Goal: Task Accomplishment & Management: Complete application form

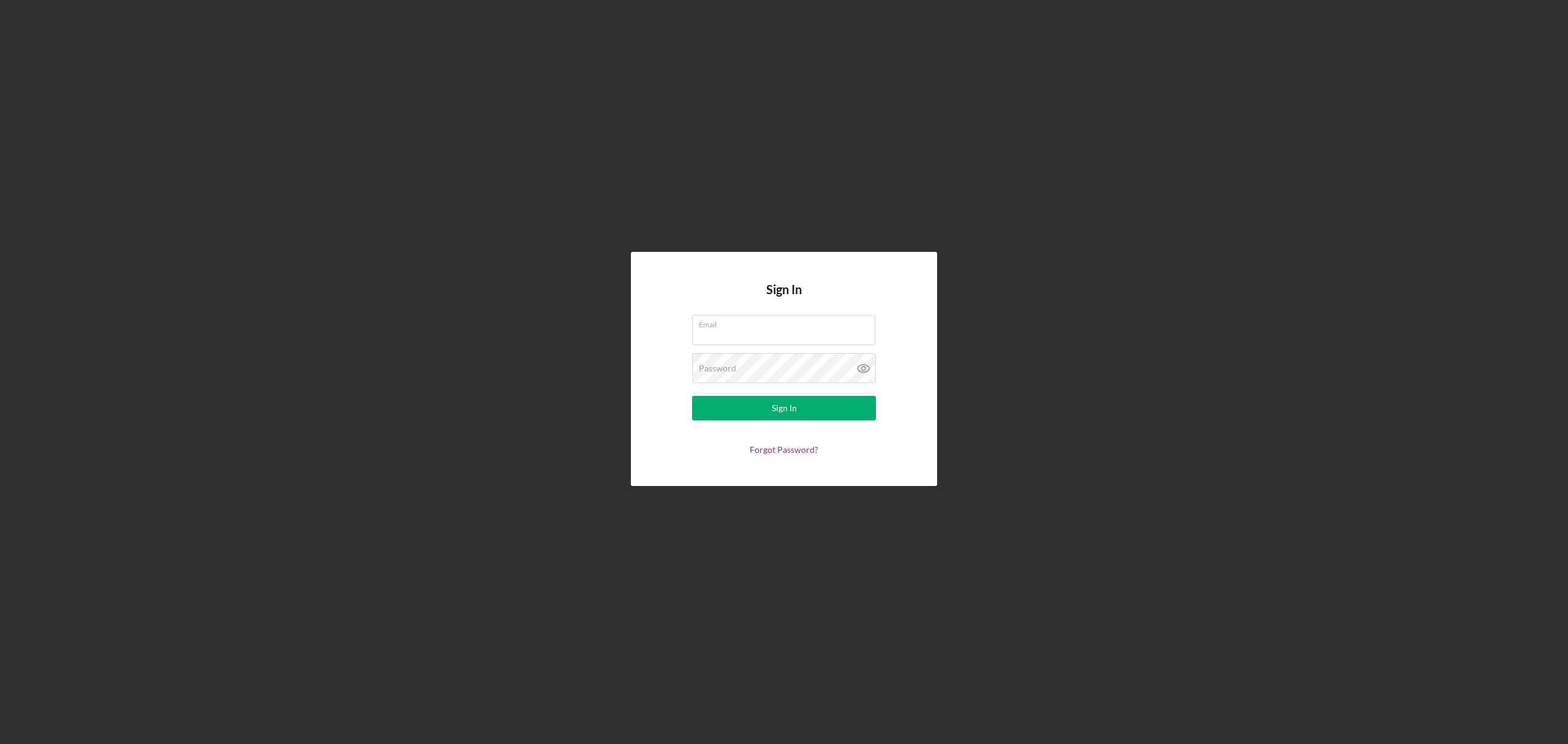
type input "[EMAIL_ADDRESS][DOMAIN_NAME]"
click at [692, 396] on button "Sign In" at bounding box center [784, 408] width 184 height 25
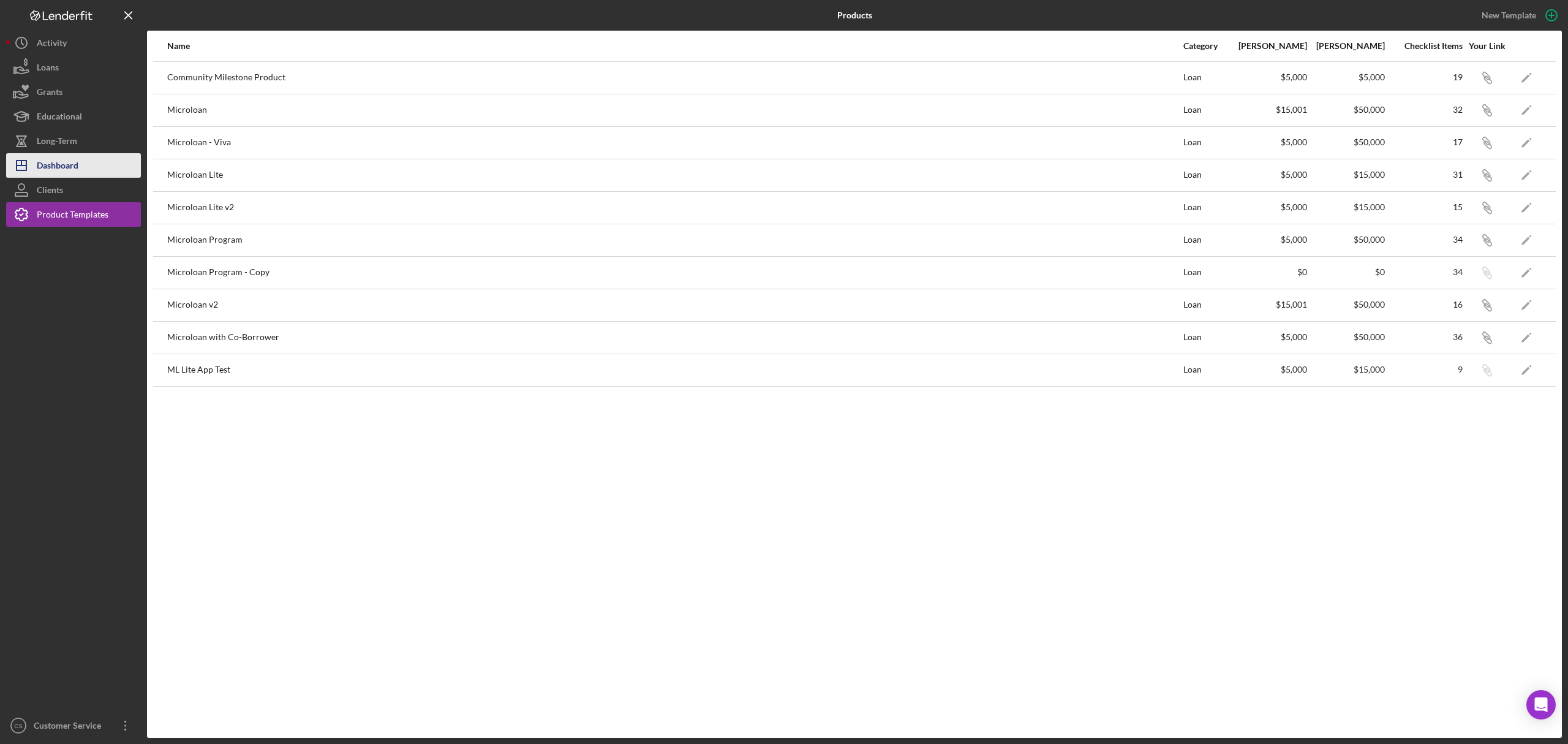
click at [78, 168] on div "Dashboard" at bounding box center [58, 167] width 42 height 27
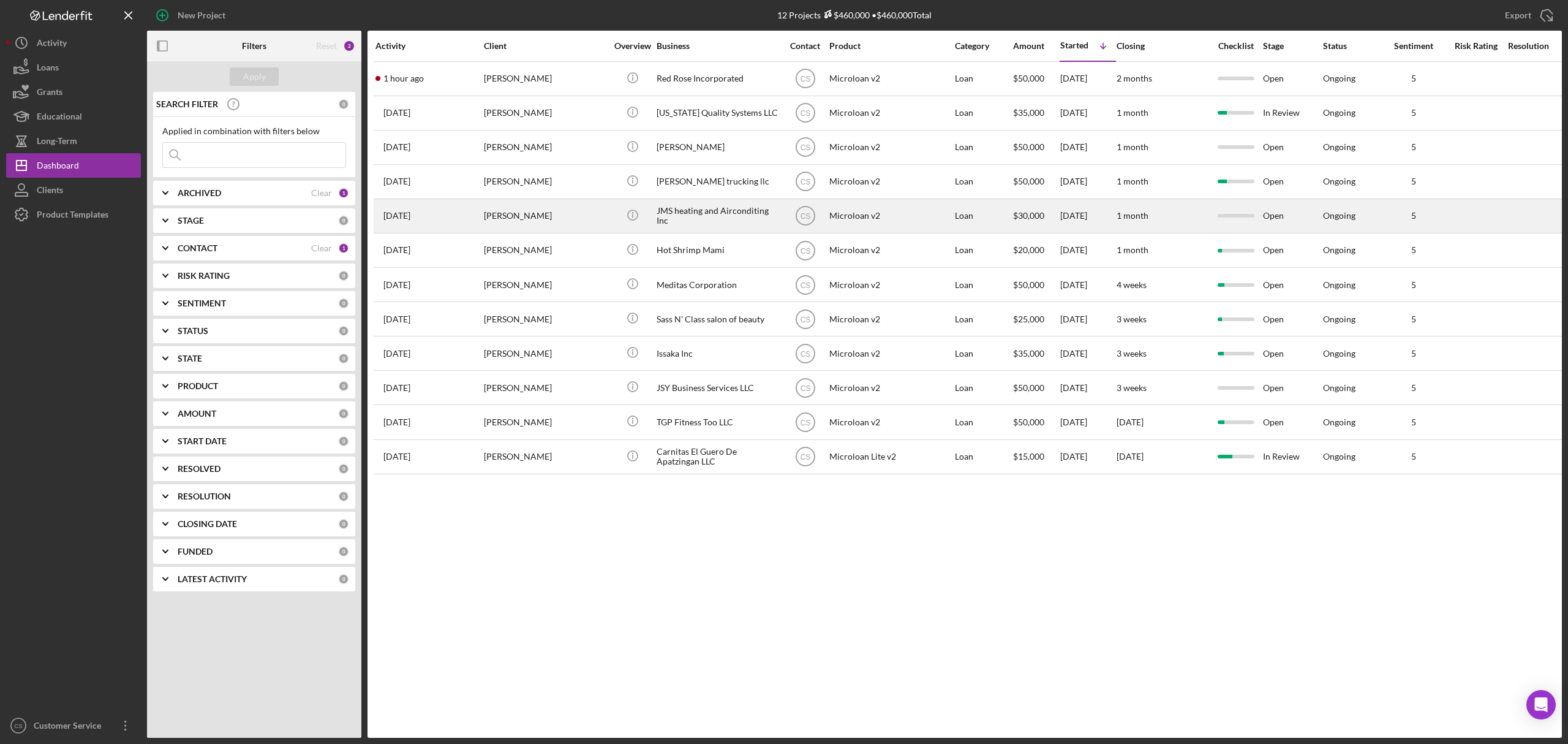
click at [615, 221] on div "Icon/Info" at bounding box center [632, 215] width 46 height 32
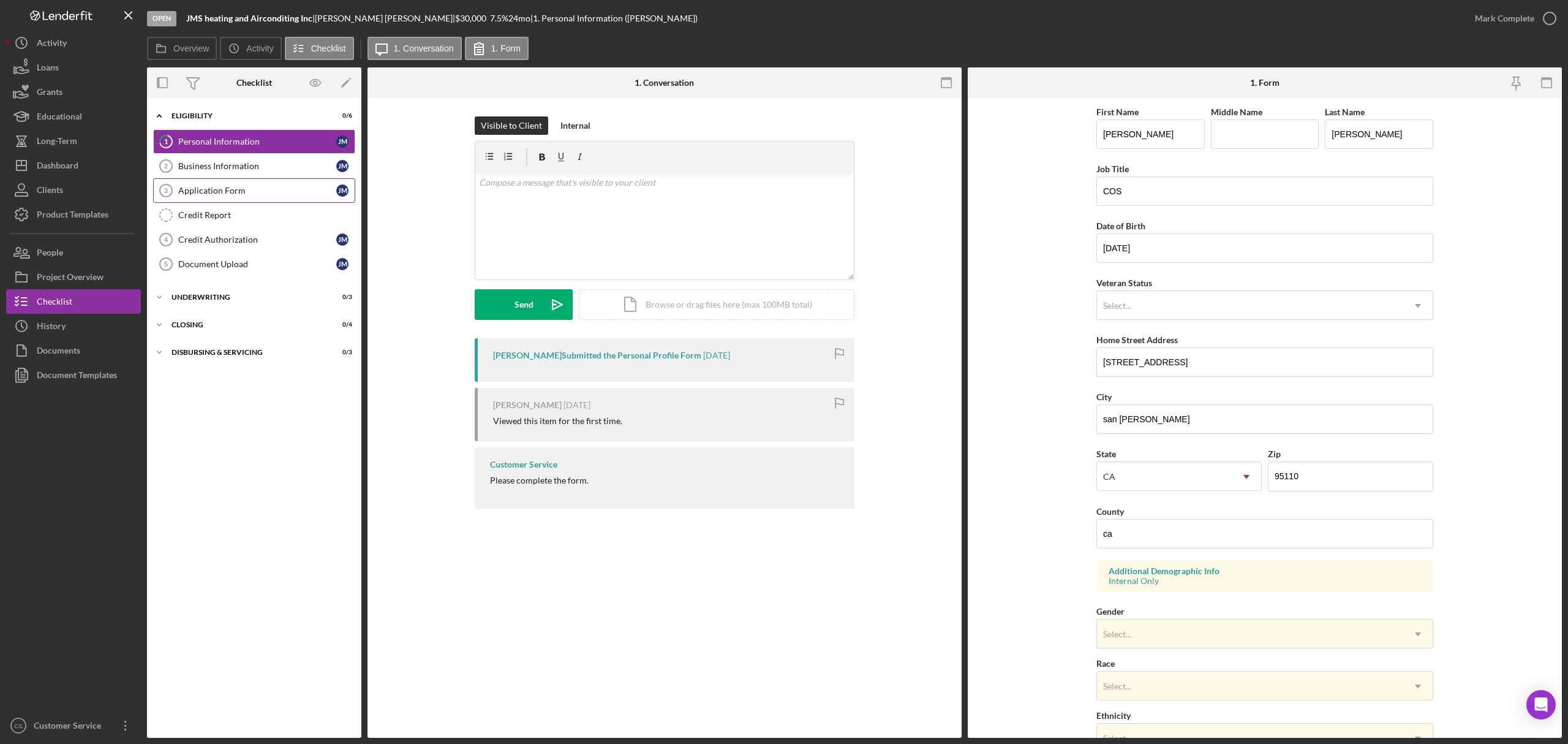
click at [221, 188] on div "Application Form" at bounding box center [257, 191] width 158 height 10
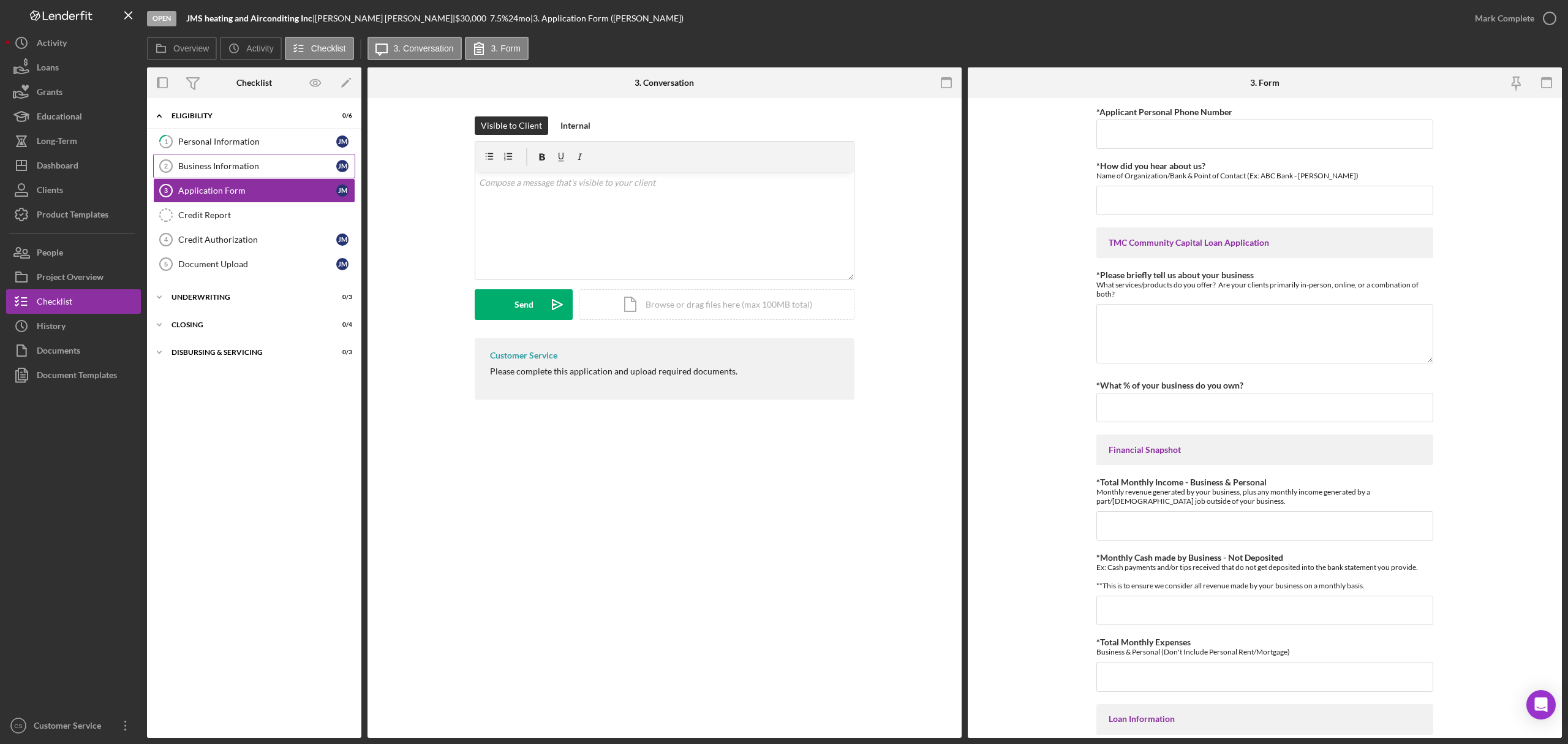
click at [268, 167] on div "Business Information" at bounding box center [257, 166] width 158 height 10
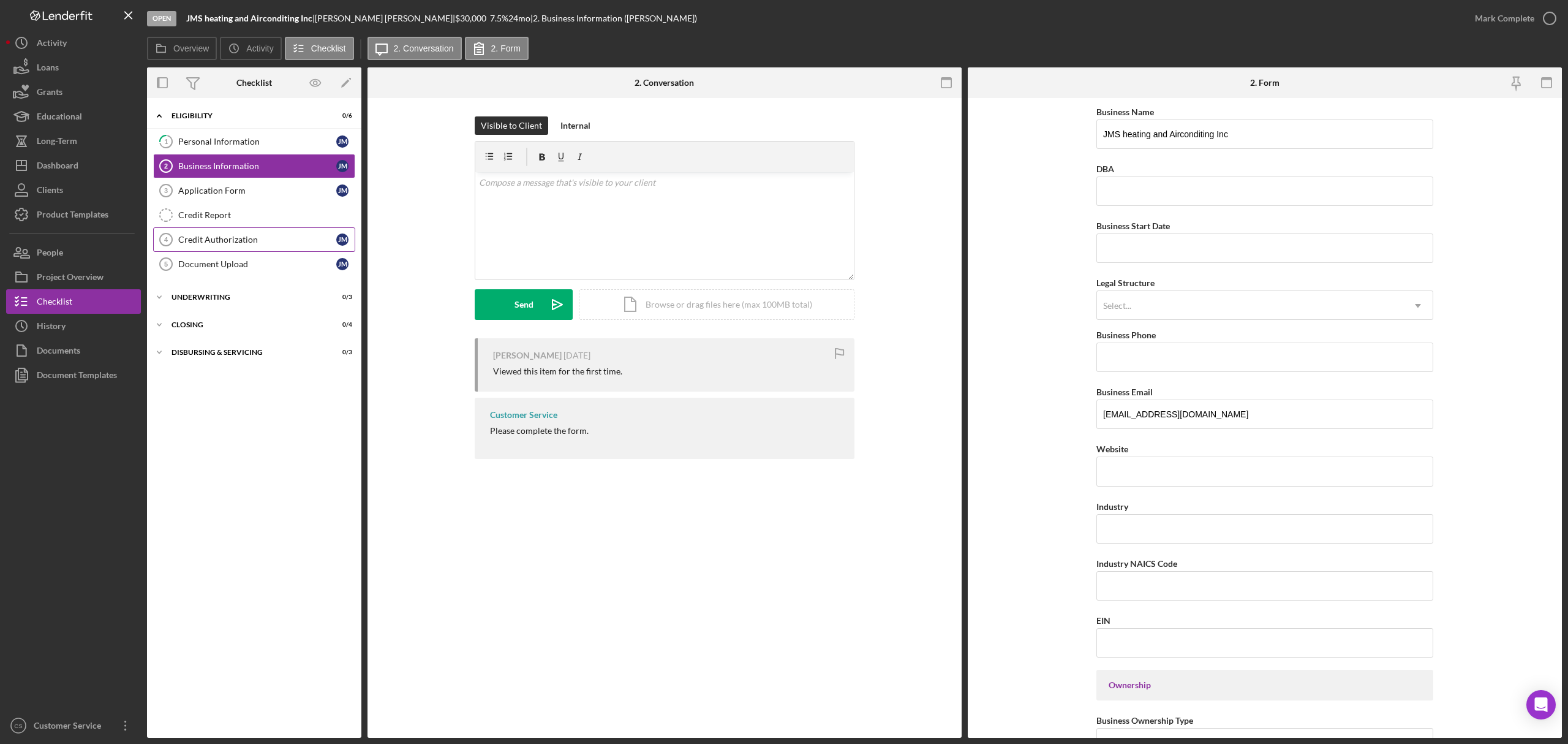
click at [213, 246] on link "Credit Authorization 4 Credit Authorization [PERSON_NAME]" at bounding box center [254, 240] width 202 height 25
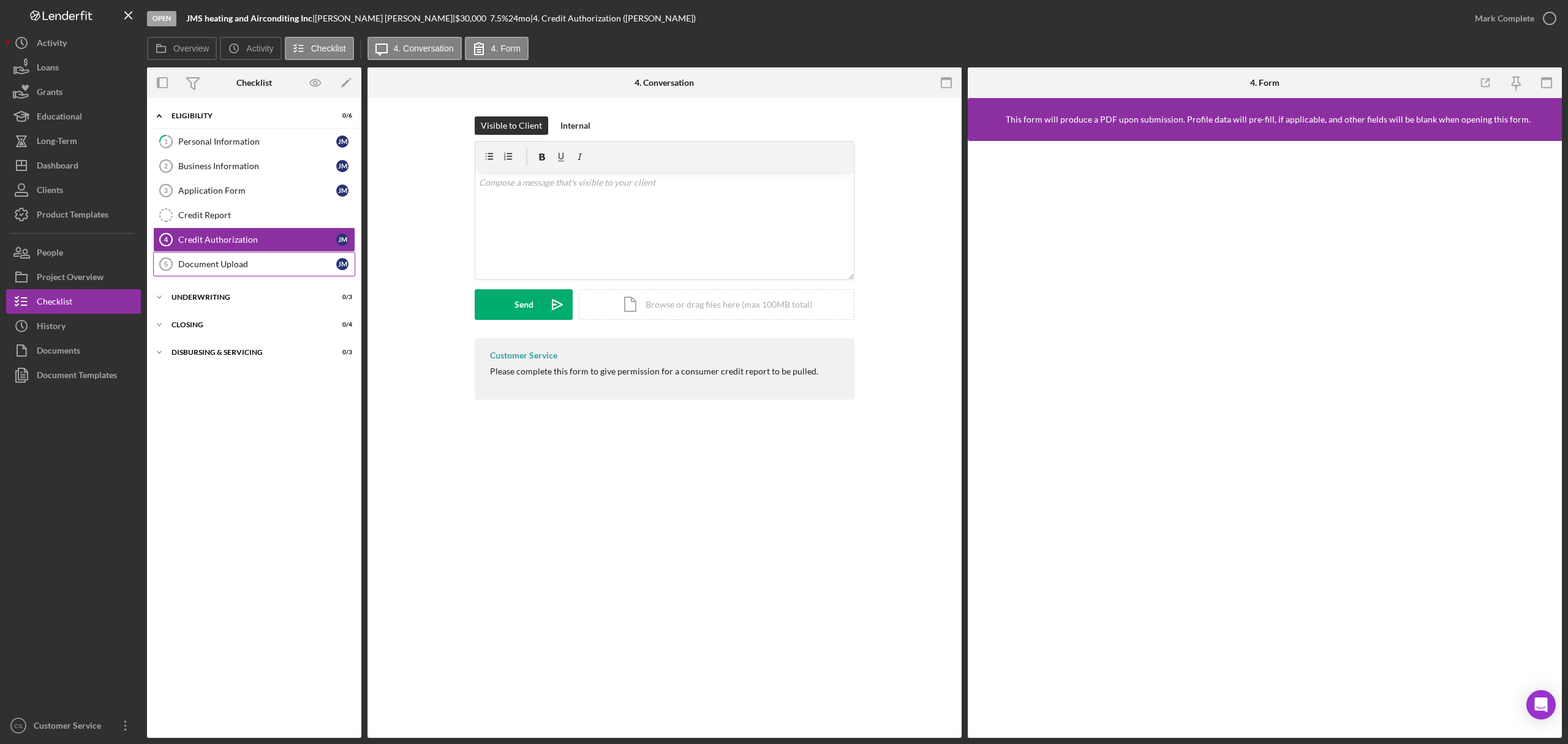
click at [222, 274] on link "Document Upload 5 Document Upload [PERSON_NAME]" at bounding box center [254, 264] width 202 height 25
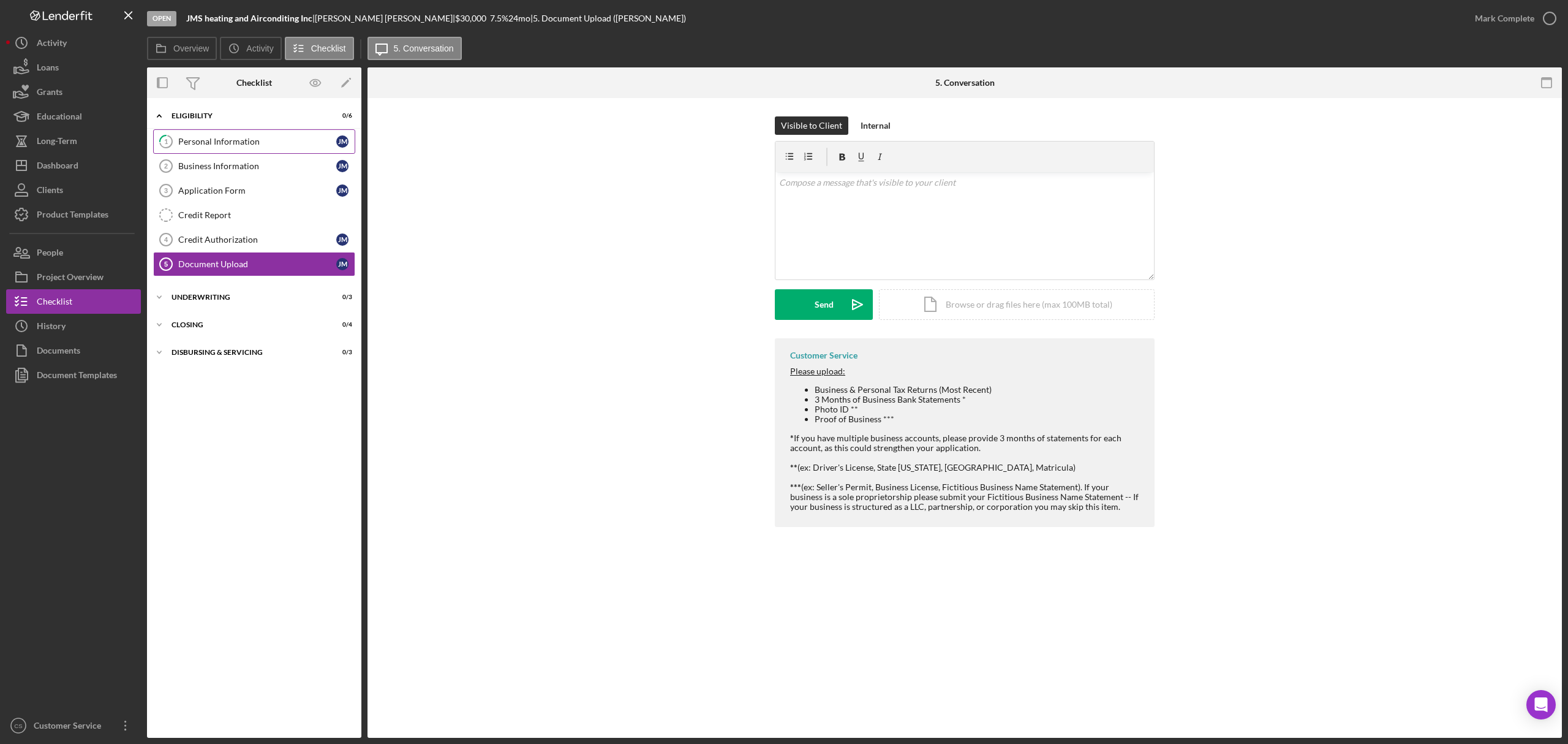
click at [223, 148] on link "1 Personal Information [PERSON_NAME]" at bounding box center [254, 142] width 202 height 25
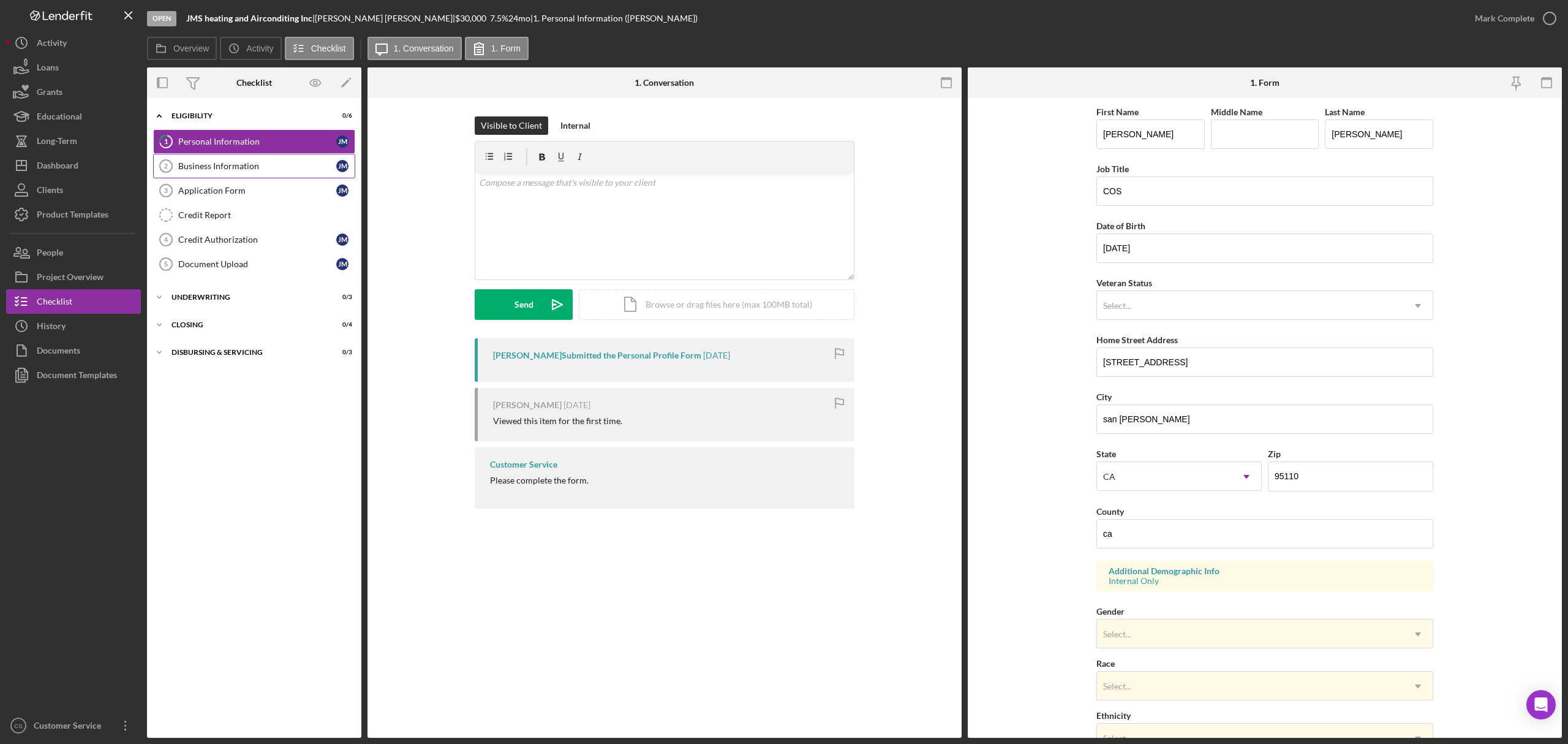
click at [223, 170] on div "Business Information" at bounding box center [257, 166] width 158 height 10
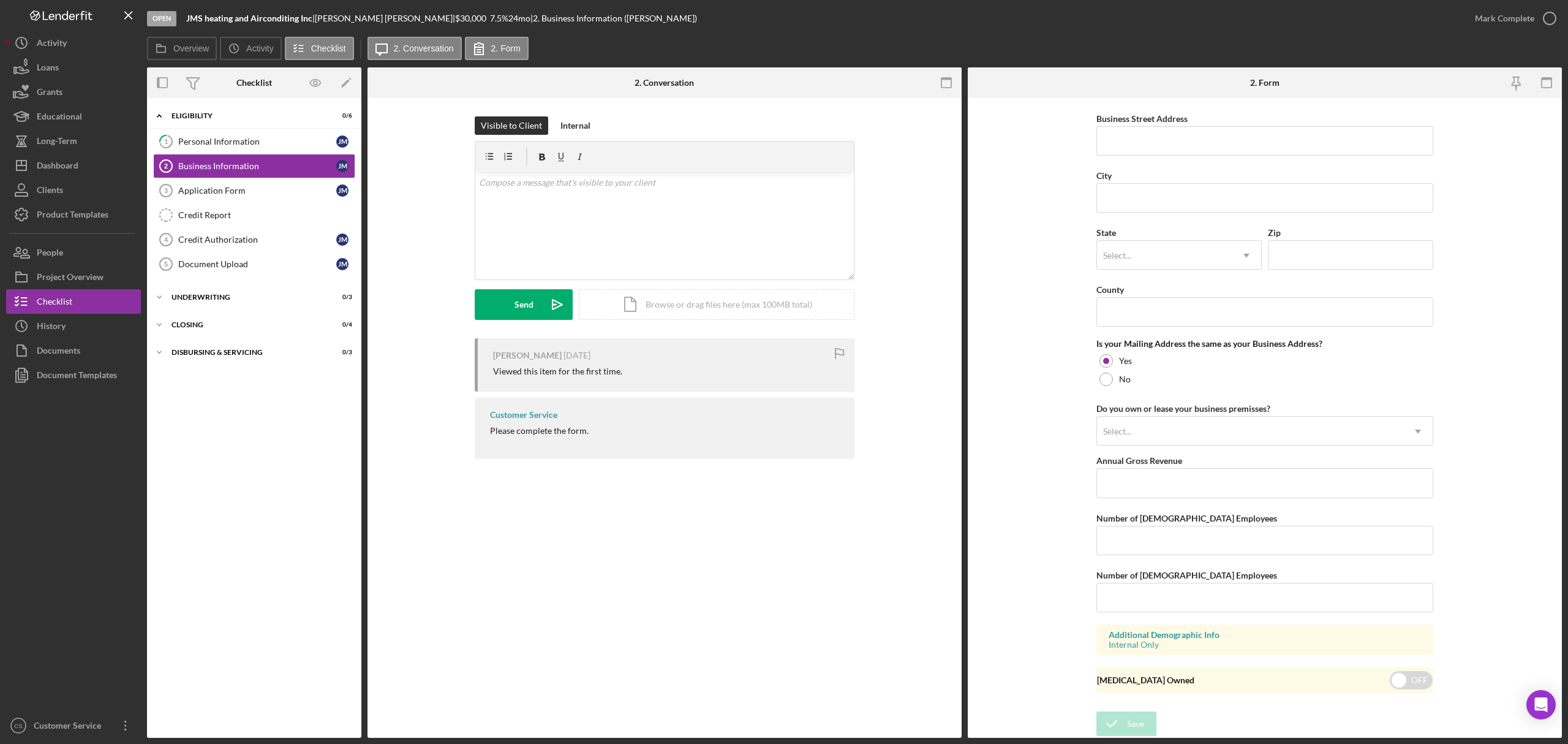
scroll to position [400, 0]
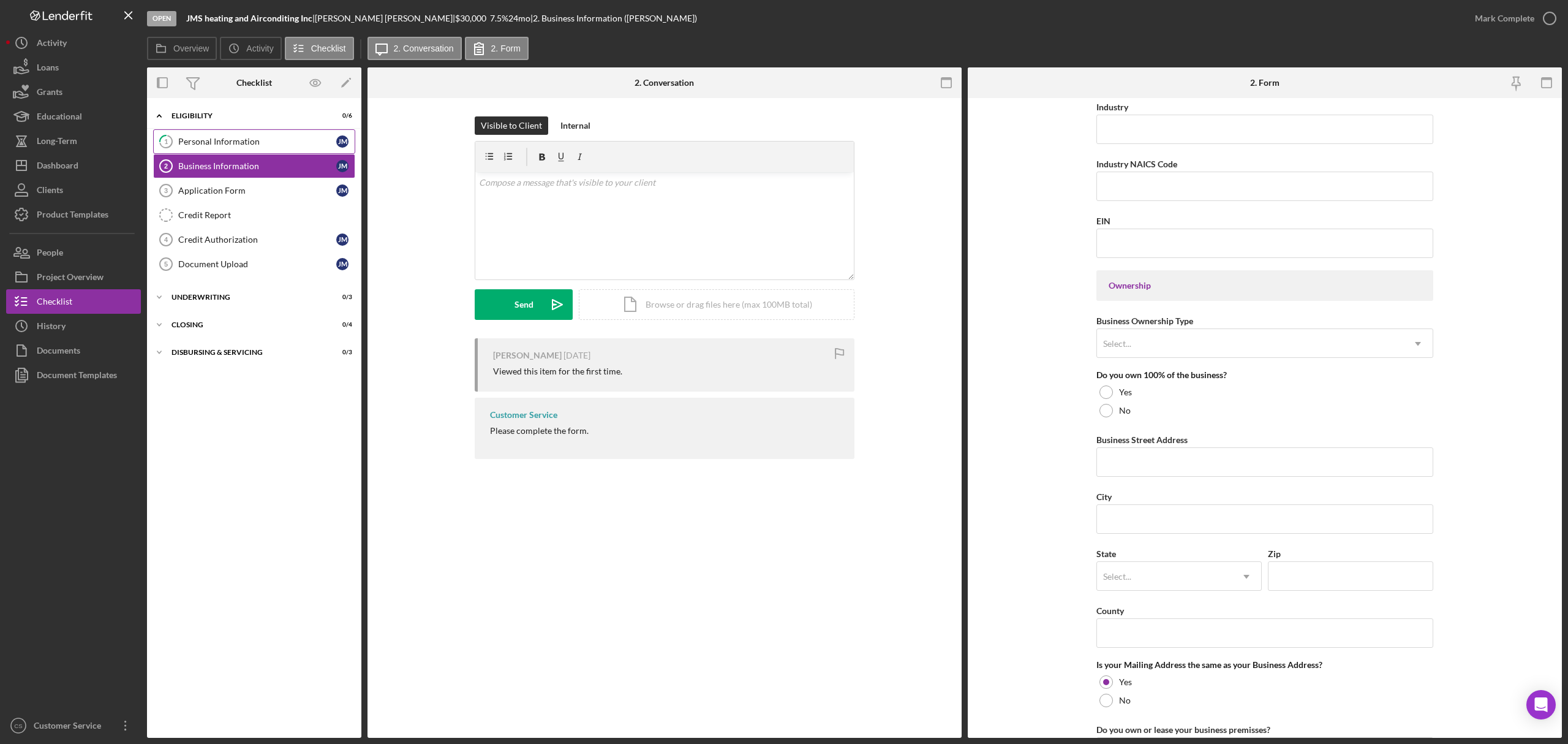
click at [221, 135] on link "1 Personal Information [PERSON_NAME]" at bounding box center [254, 142] width 202 height 25
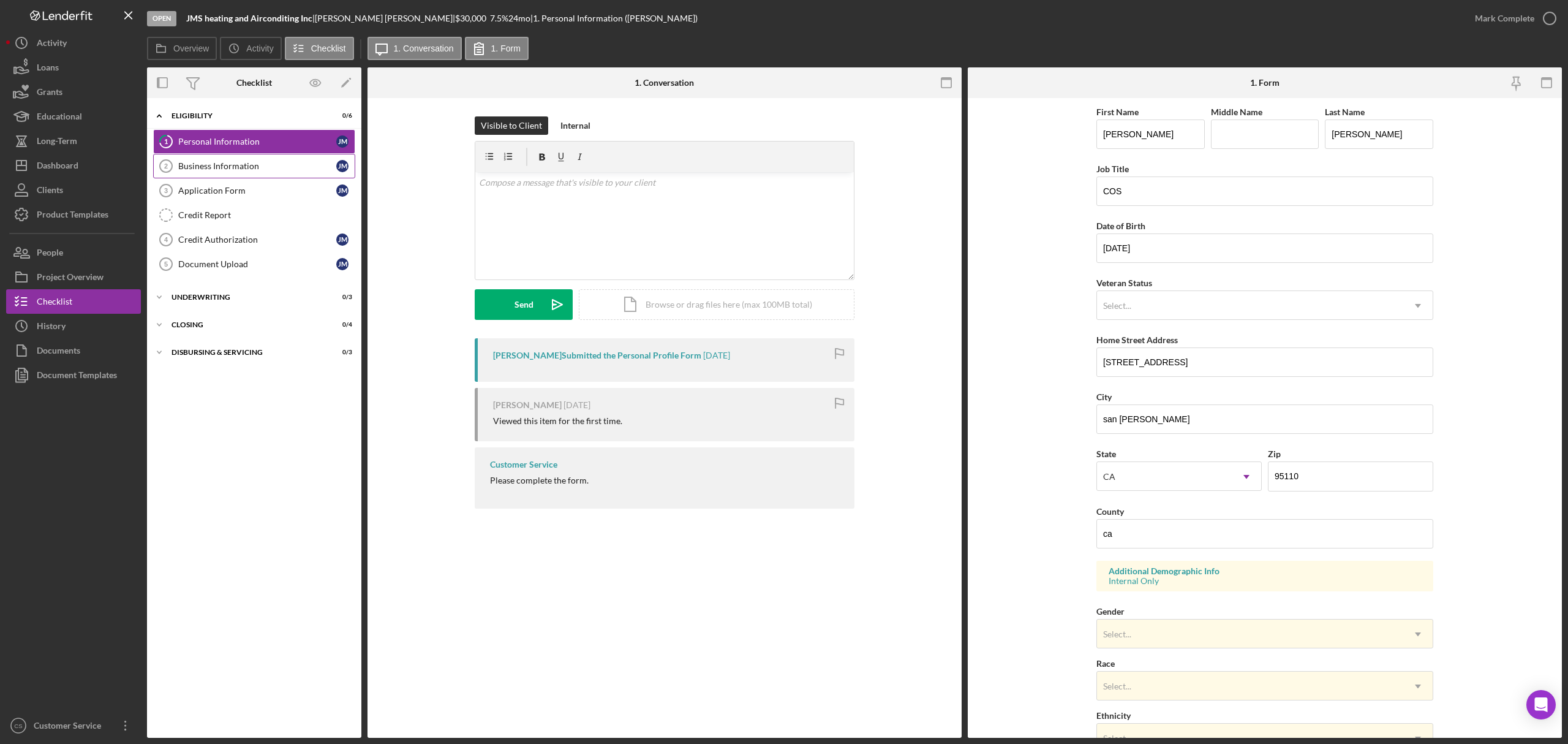
click at [202, 163] on div "Business Information" at bounding box center [257, 166] width 158 height 10
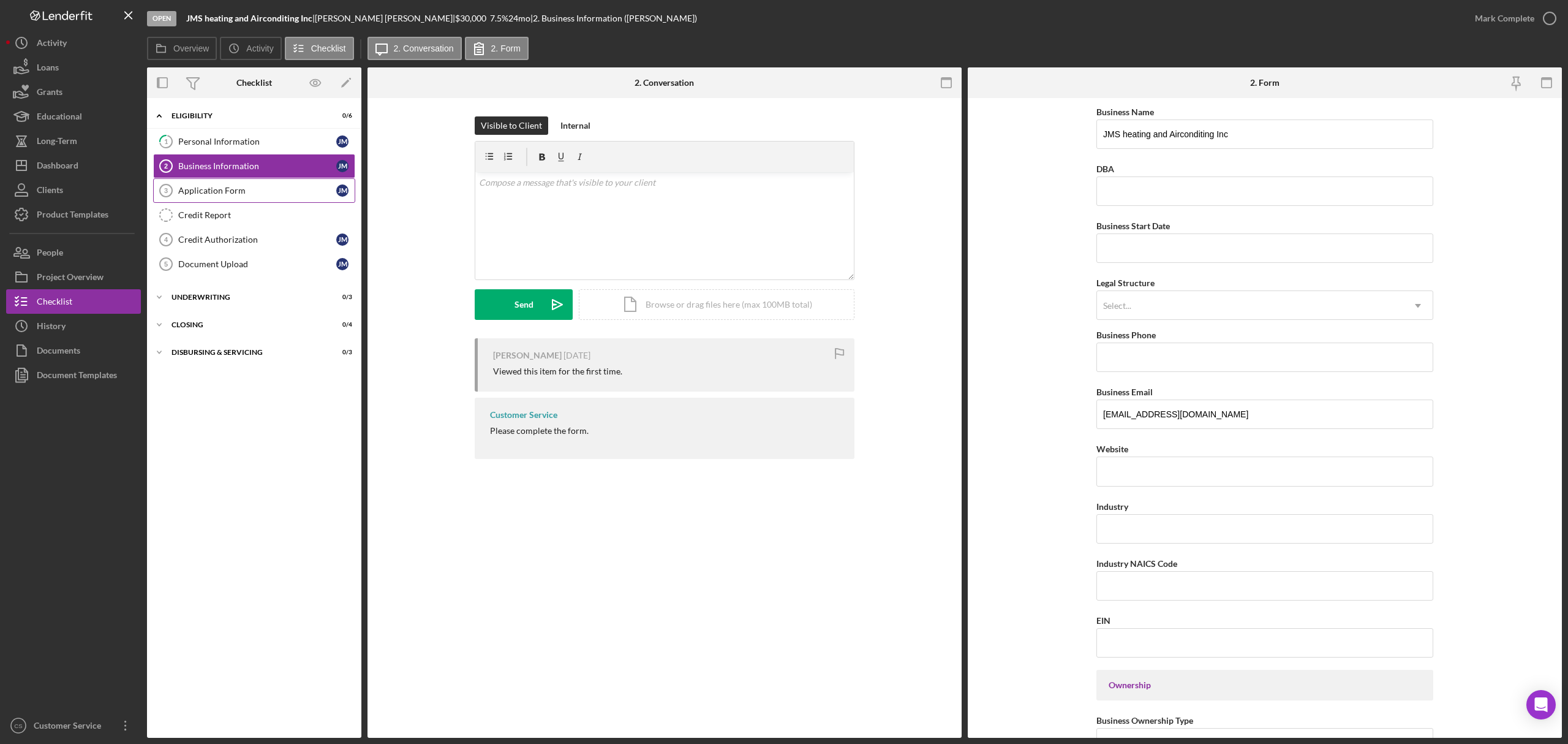
click at [193, 189] on div "Application Form" at bounding box center [257, 191] width 158 height 10
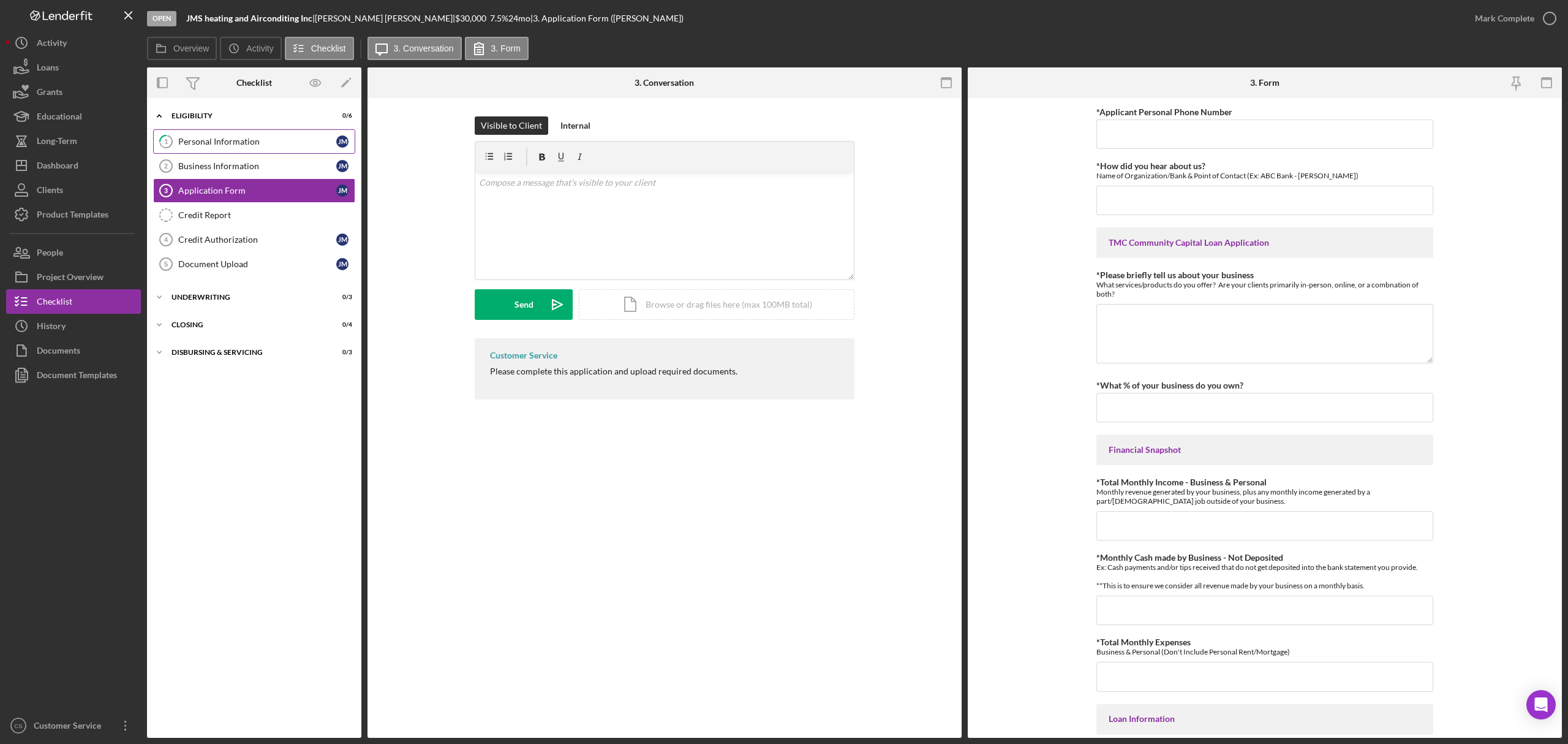
click at [232, 141] on div "Personal Information" at bounding box center [257, 141] width 158 height 10
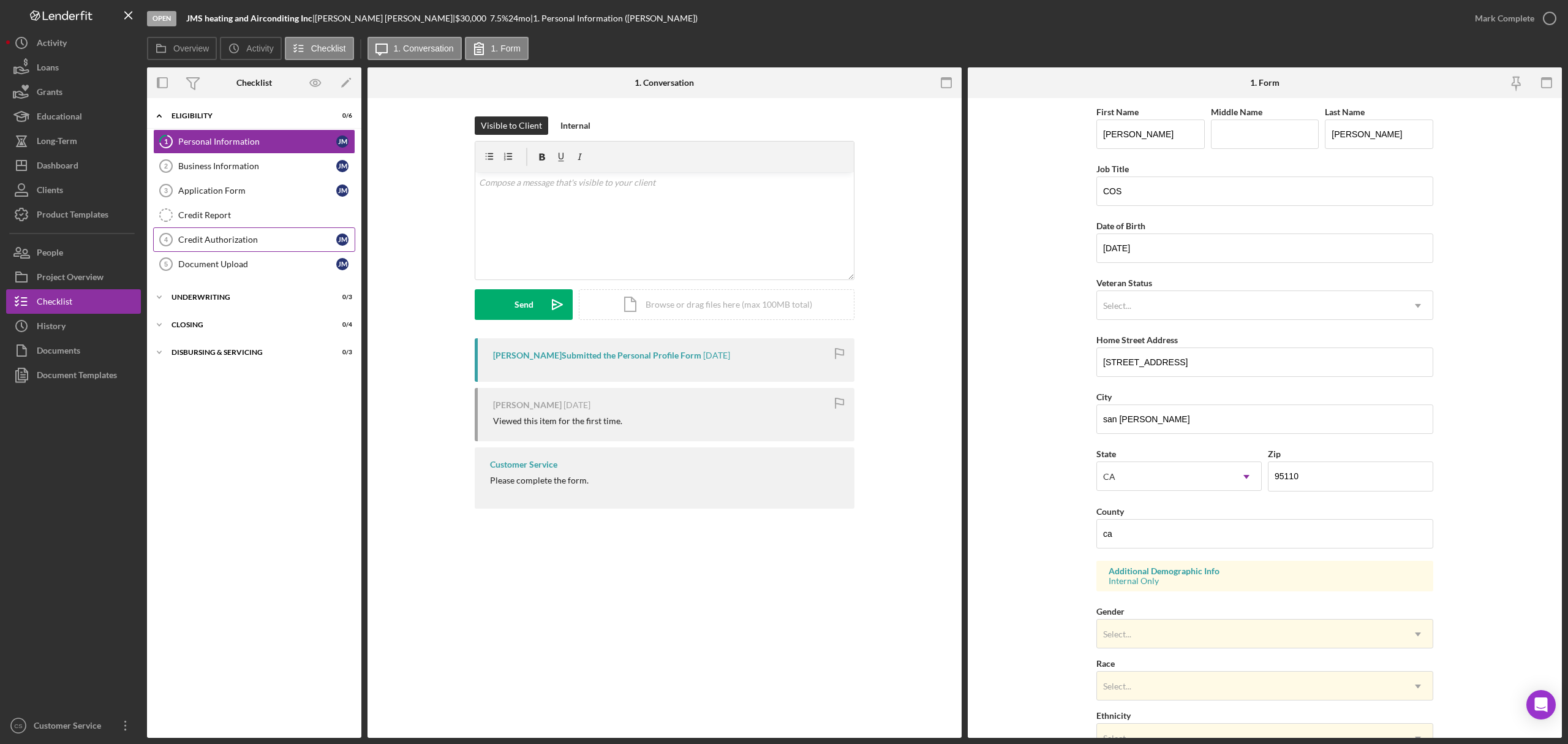
click at [207, 243] on div "Credit Authorization" at bounding box center [257, 239] width 158 height 10
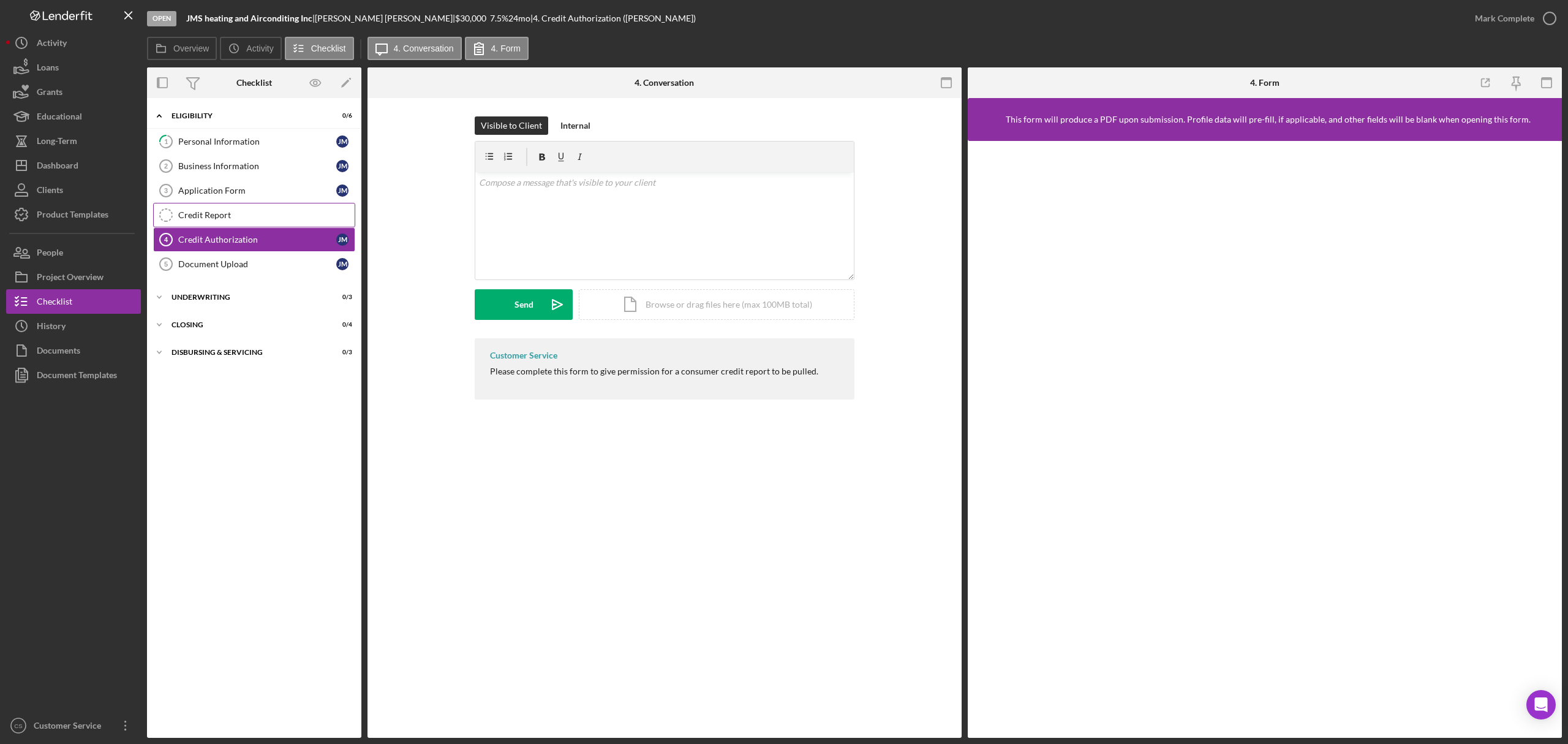
click at [205, 208] on link "Credit Report Credit Report" at bounding box center [254, 215] width 202 height 25
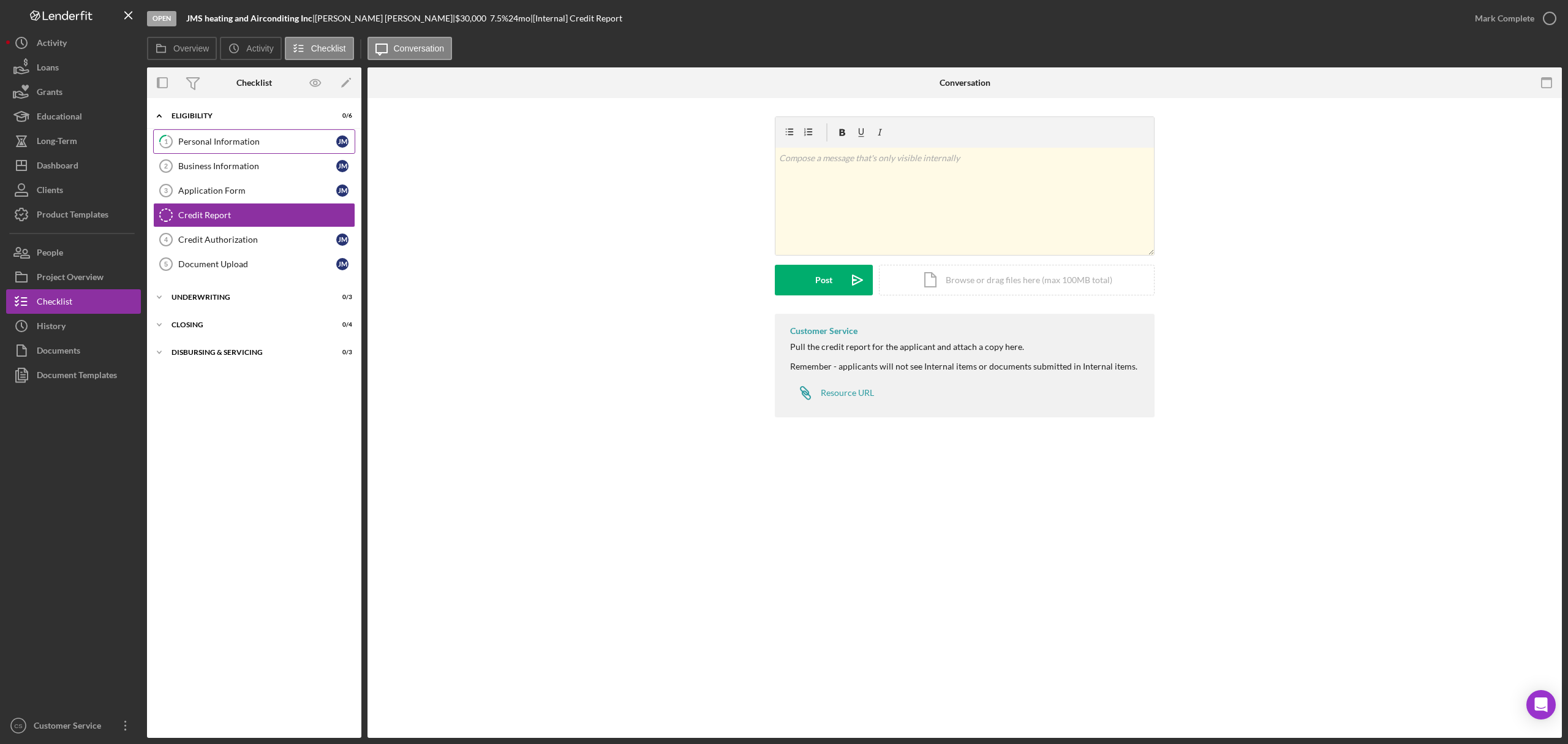
click at [205, 140] on div "Personal Information" at bounding box center [257, 141] width 158 height 10
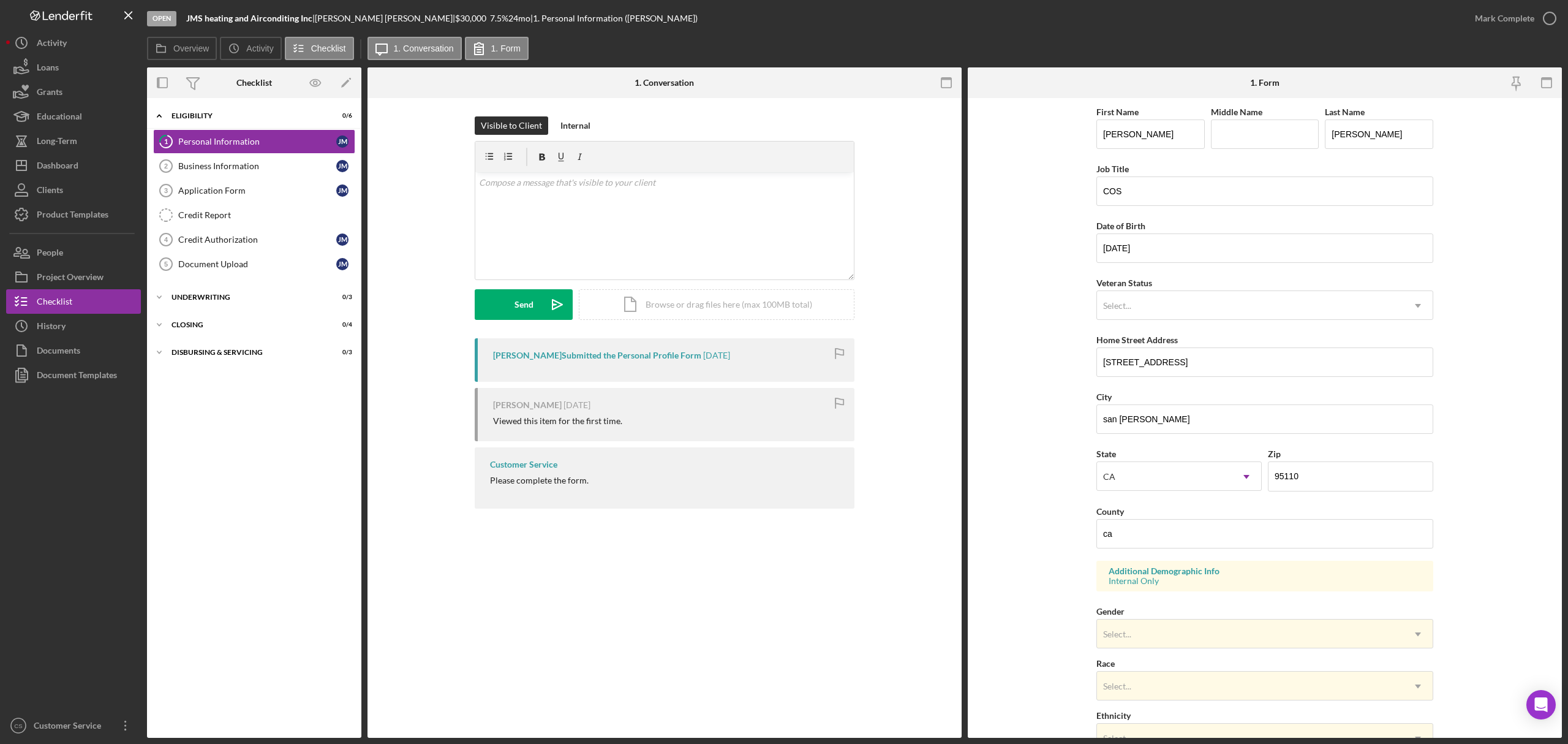
click at [309, 570] on div "Icon/Expander Eligibility 0 / 6 1 Personal Information [PERSON_NAME] Business I…" at bounding box center [254, 418] width 215 height 627
click at [1032, 322] on form "First Name [PERSON_NAME] Middle Name Last Name [PERSON_NAME] Job Title COS Date…" at bounding box center [1264, 418] width 594 height 640
click at [793, 15] on div "Open JMS heating and Airconditing Inc | [PERSON_NAME] | $30,000 $30,000 7.5 % 2…" at bounding box center [805, 19] width 1316 height 37
click at [241, 260] on link "Document Upload 5 Document Upload [PERSON_NAME]" at bounding box center [254, 264] width 202 height 25
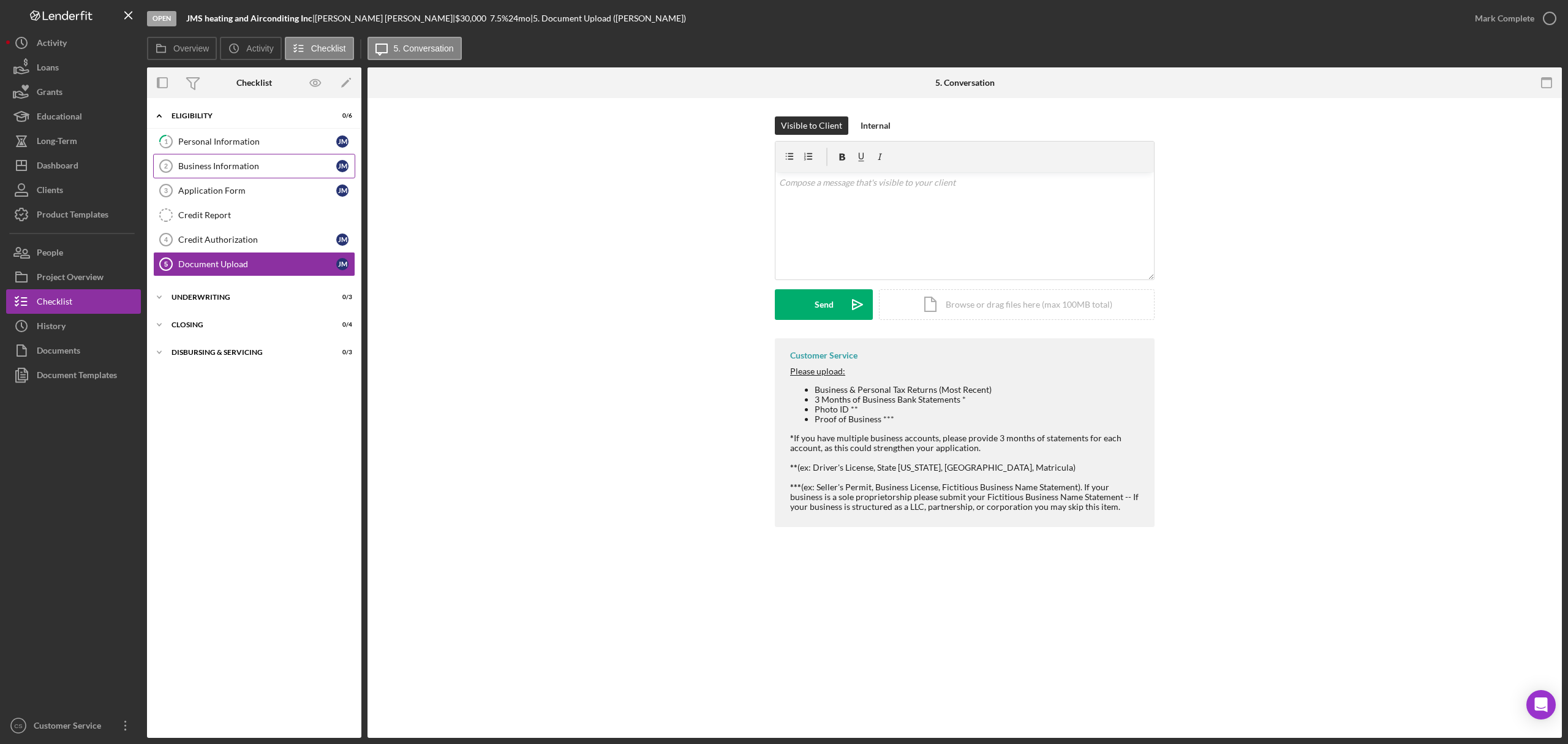
click at [265, 163] on div "Business Information" at bounding box center [257, 166] width 158 height 10
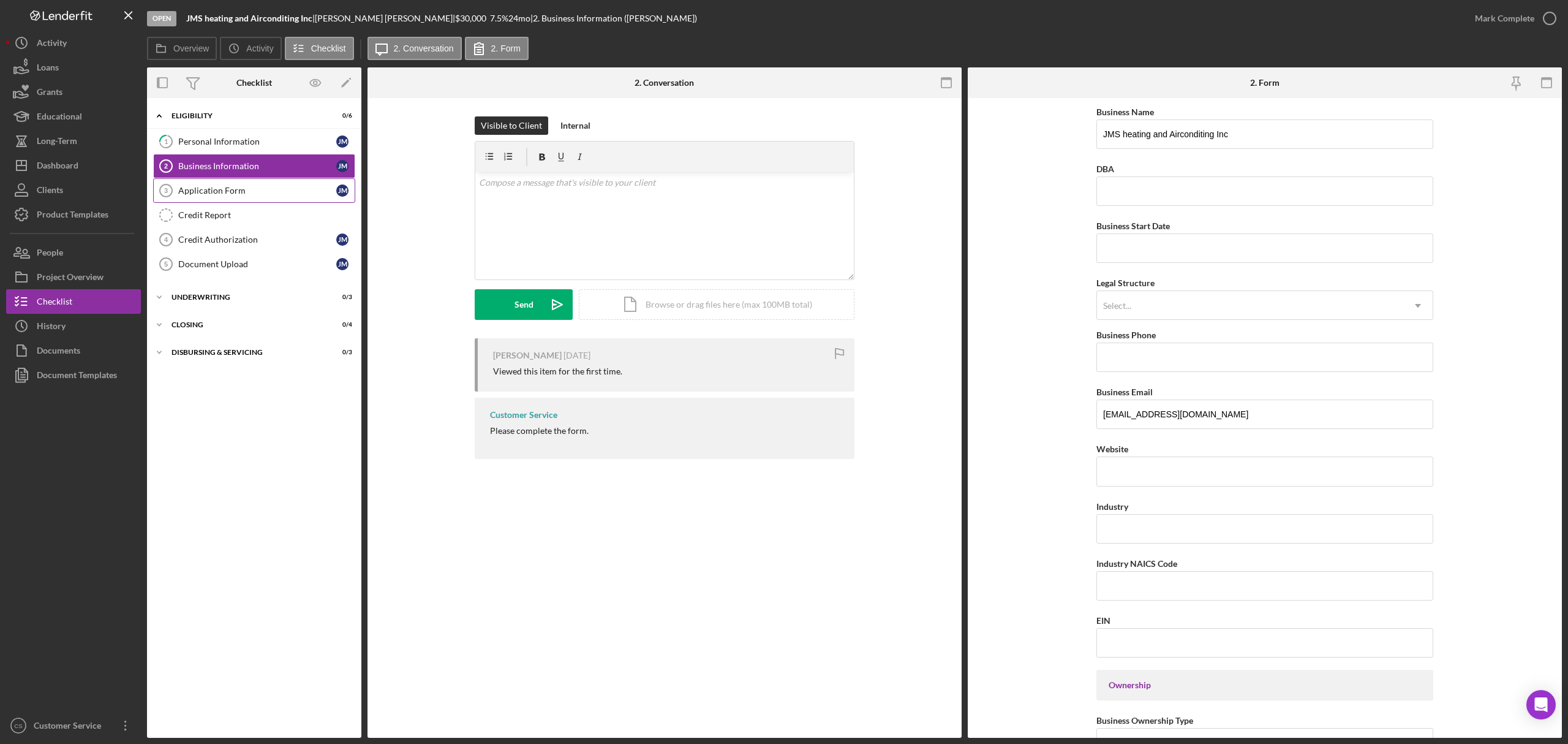
click at [206, 189] on div "Application Form" at bounding box center [257, 191] width 158 height 10
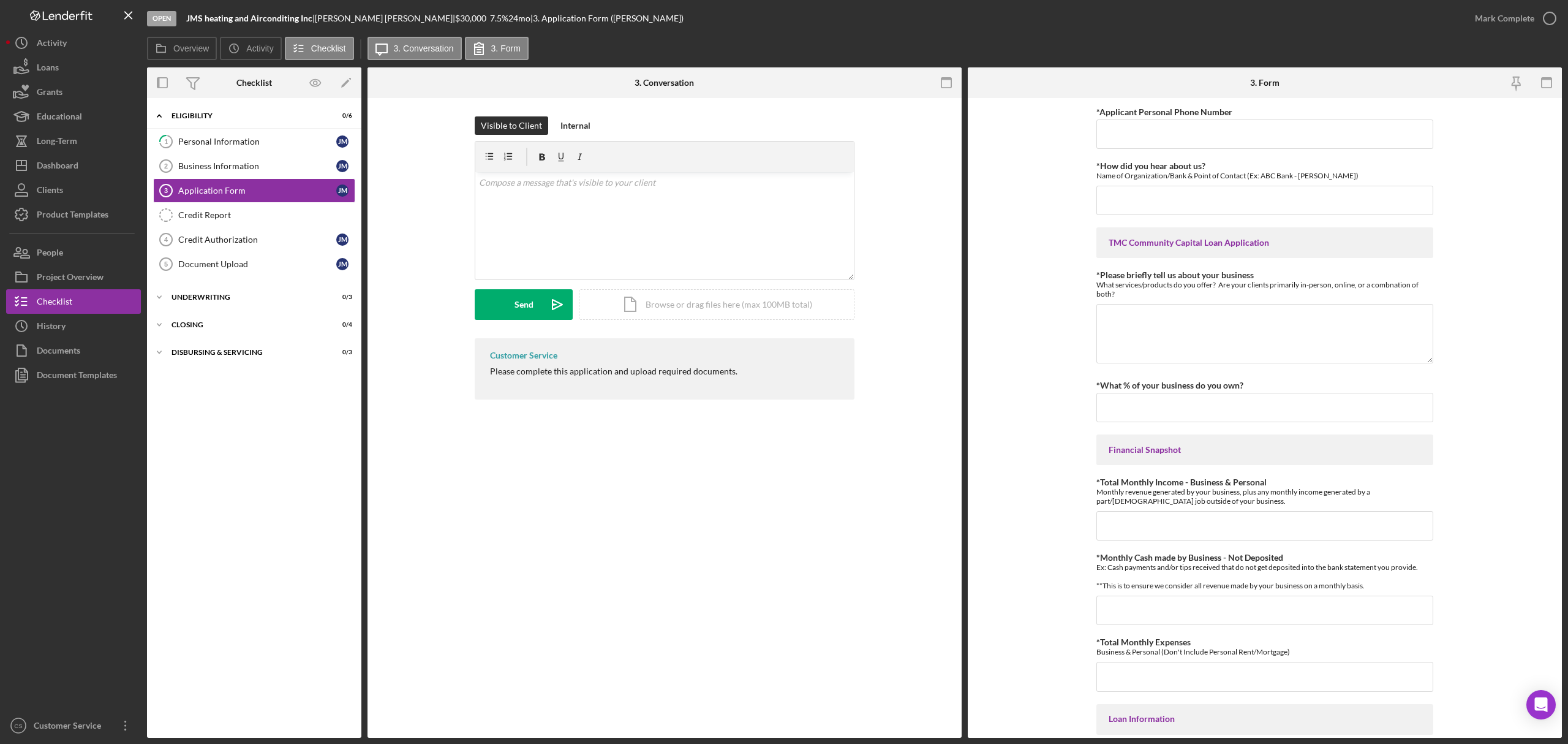
click at [560, 634] on div "Application Form 3 Application Form Visible to Client Internal v Color teal Col…" at bounding box center [664, 418] width 594 height 640
click at [557, 615] on div "Application Form 3 Application Form Visible to Client Internal v Color teal Col…" at bounding box center [664, 418] width 594 height 640
click at [253, 143] on div "Personal Information" at bounding box center [257, 141] width 158 height 10
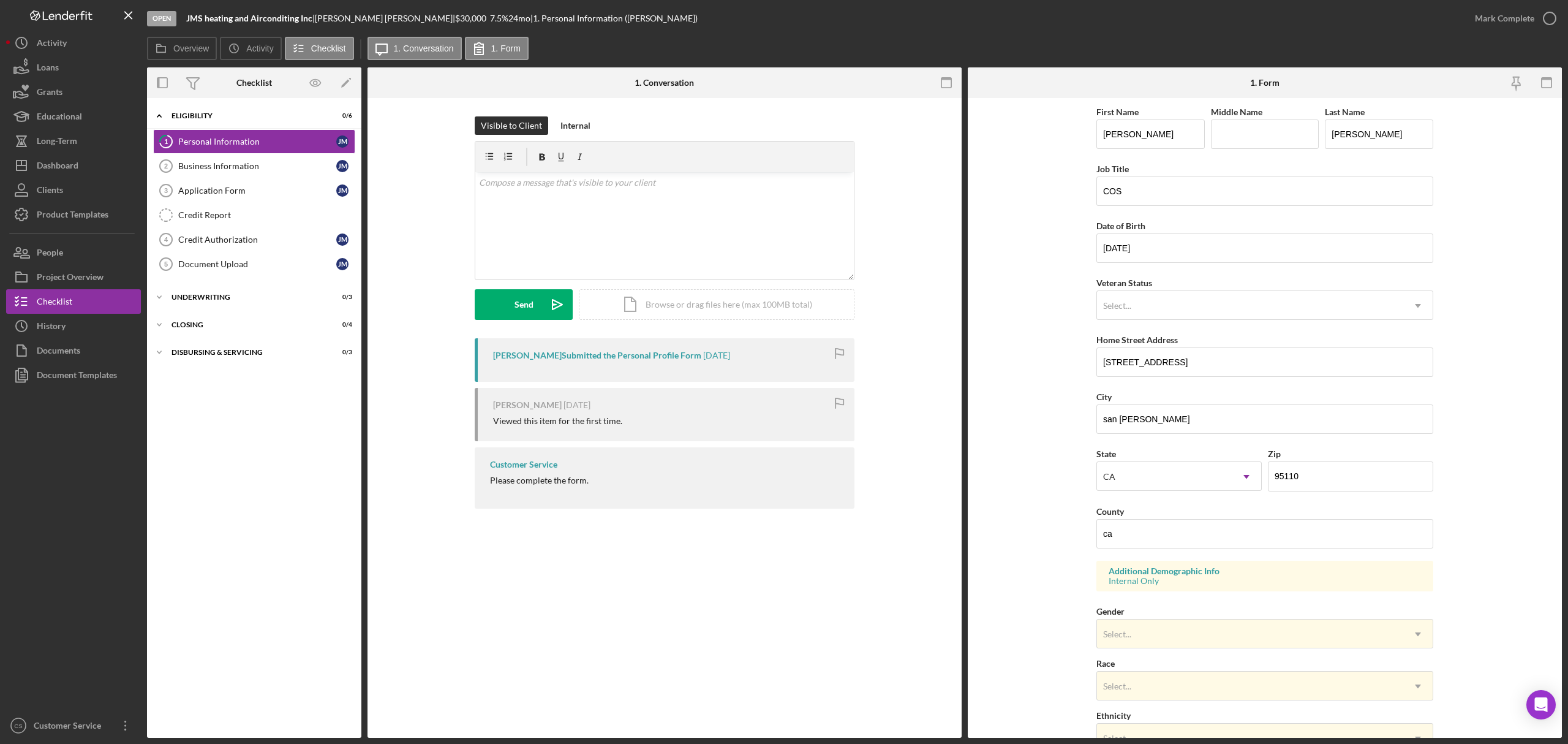
click at [310, 596] on div "Icon/Expander Eligibility 0 / 6 1 Personal Information [PERSON_NAME] Business I…" at bounding box center [254, 418] width 215 height 627
click at [250, 143] on div "Personal Information" at bounding box center [257, 141] width 158 height 10
click at [227, 163] on div "Business Information" at bounding box center [257, 166] width 158 height 10
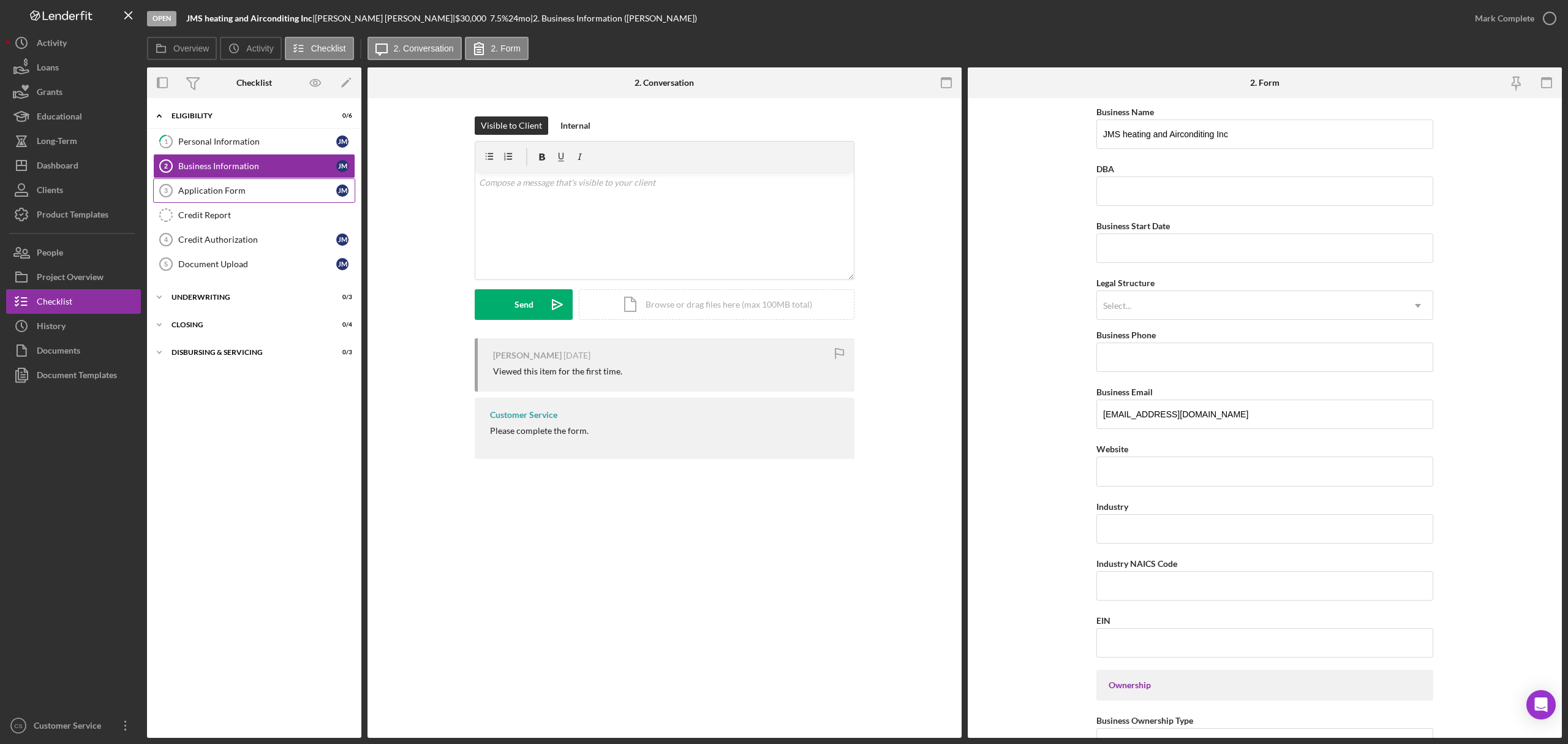
click at [197, 184] on link "Application Form 3 Application Form [PERSON_NAME]" at bounding box center [254, 191] width 202 height 25
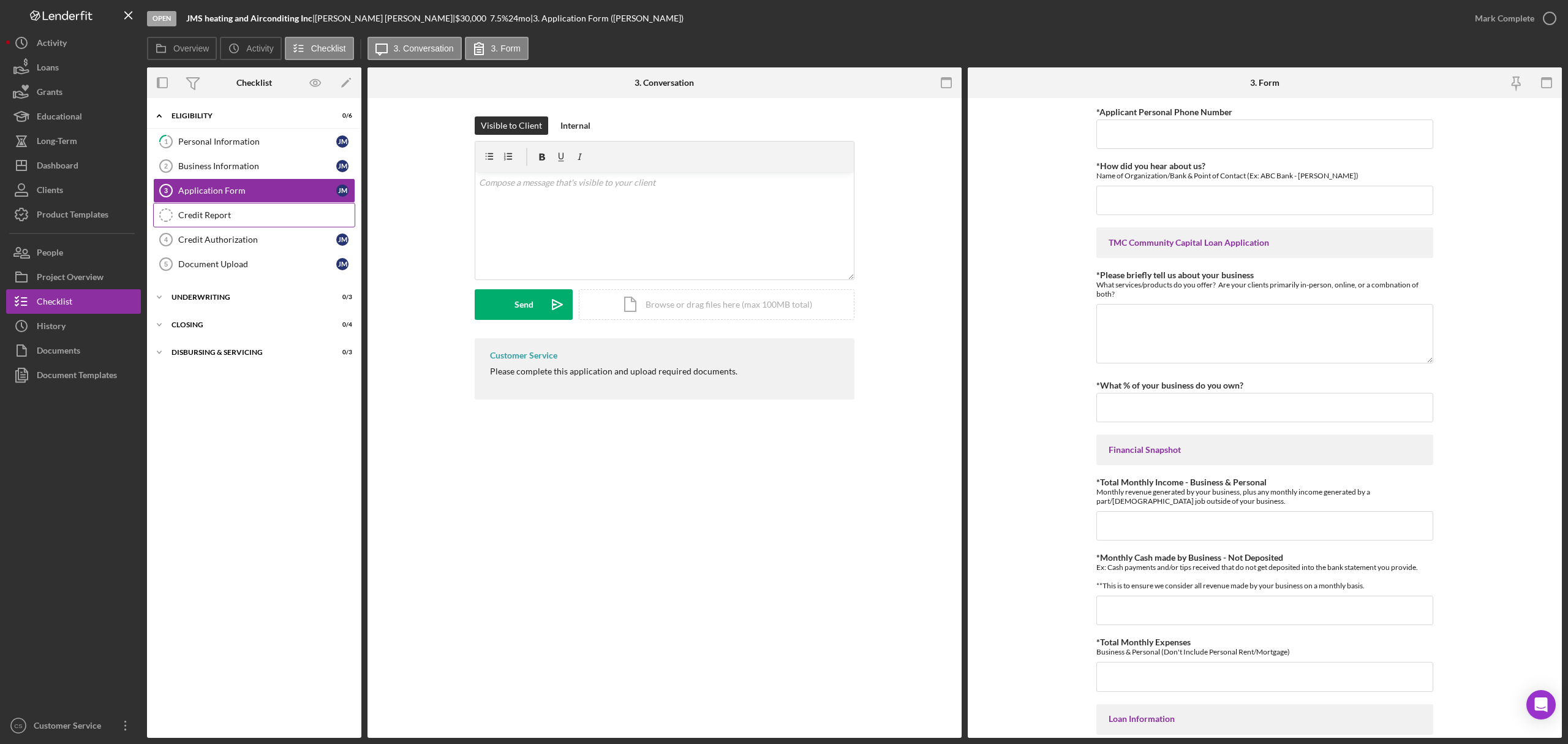
click at [219, 217] on div "Credit Report" at bounding box center [266, 215] width 176 height 10
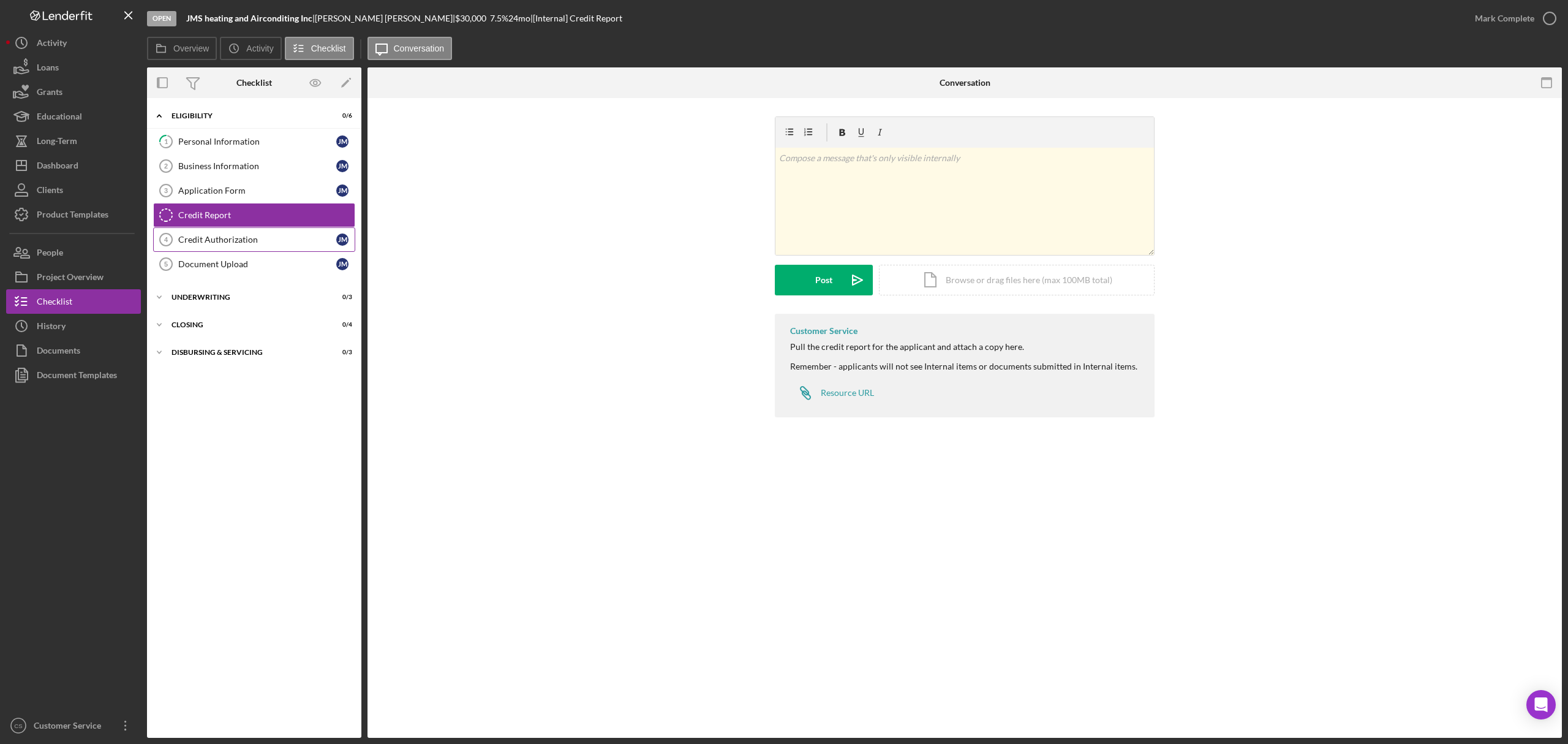
click at [226, 235] on link "Credit Authorization 4 Credit Authorization [PERSON_NAME]" at bounding box center [254, 240] width 202 height 25
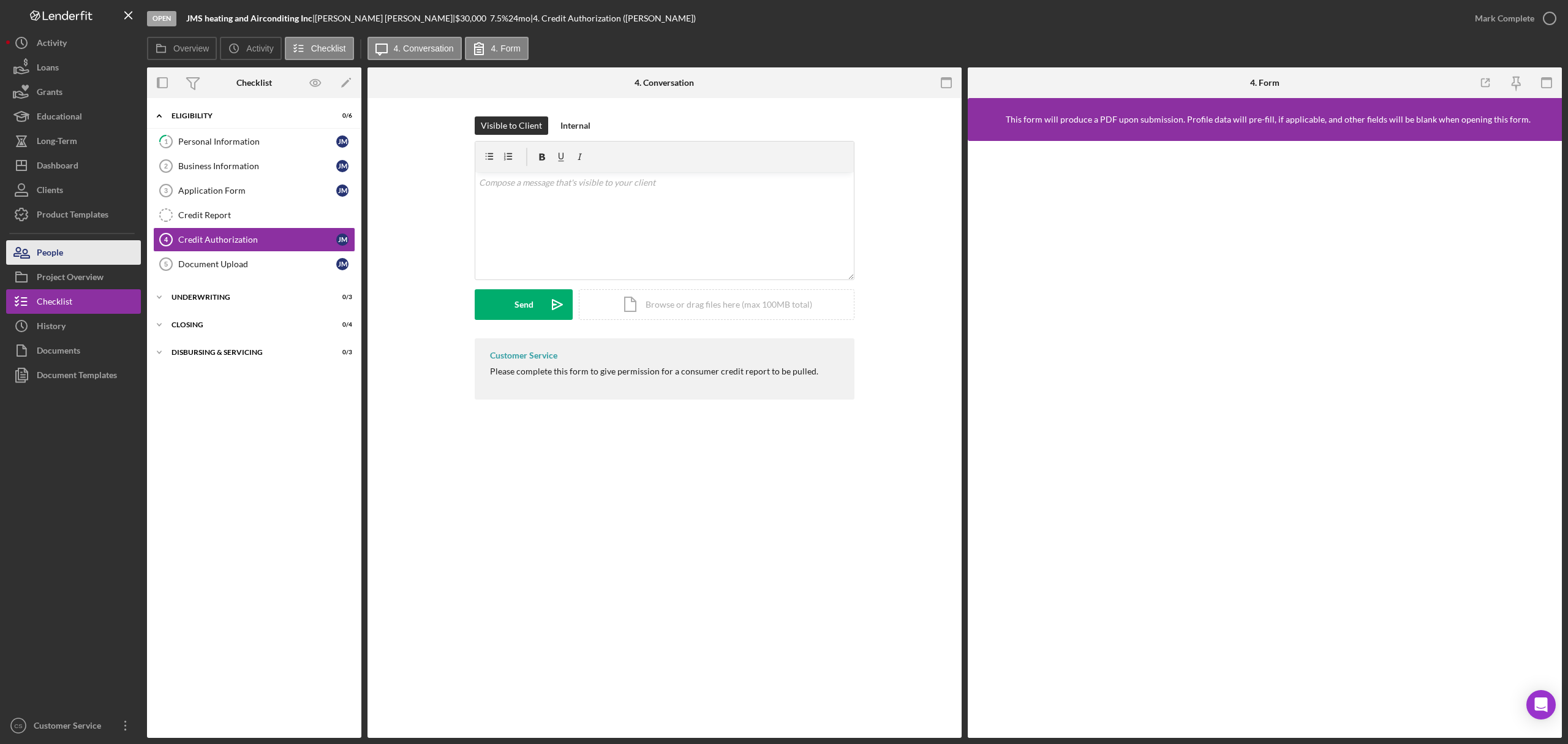
click at [51, 245] on div "People" at bounding box center [50, 254] width 26 height 27
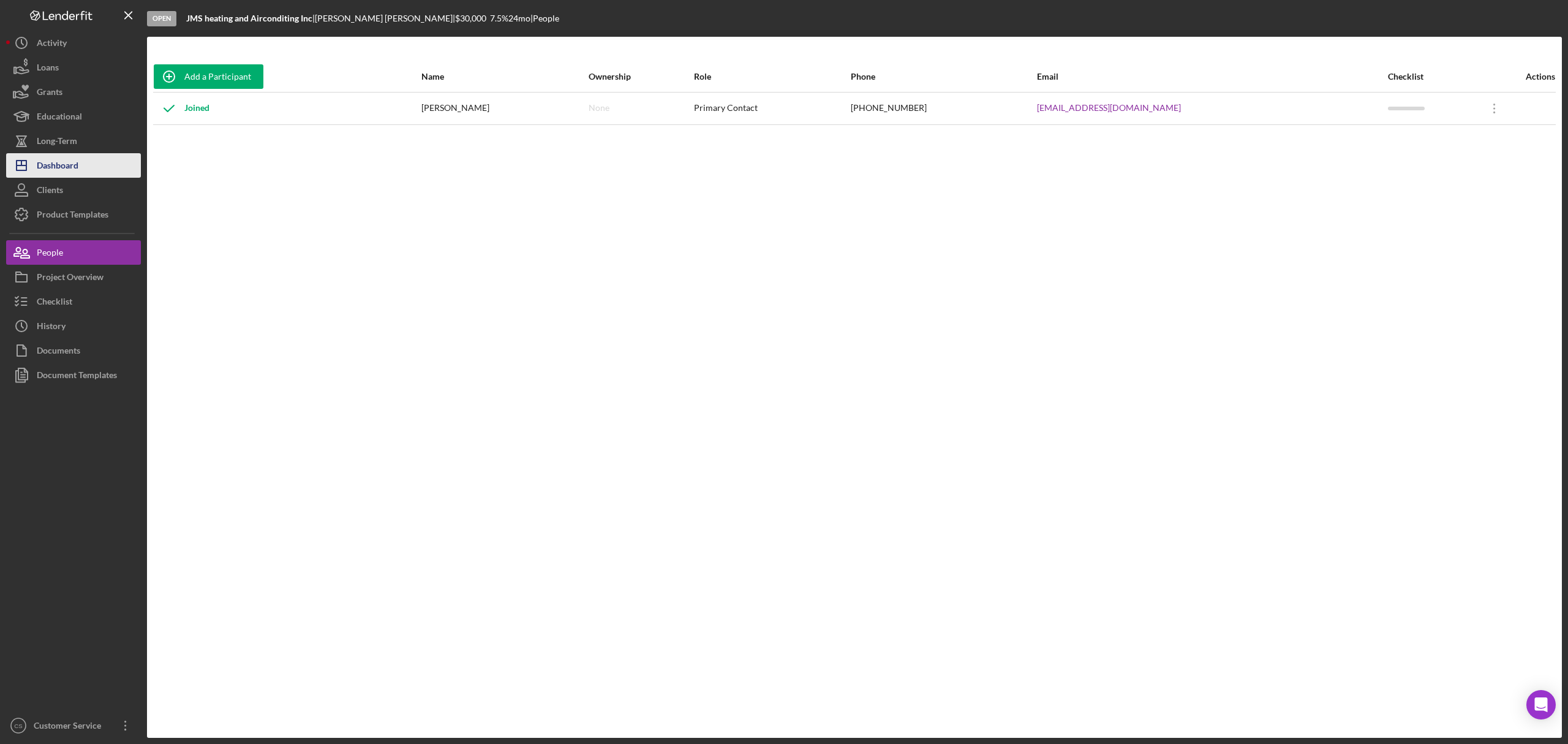
click at [67, 170] on div "Dashboard" at bounding box center [58, 167] width 42 height 27
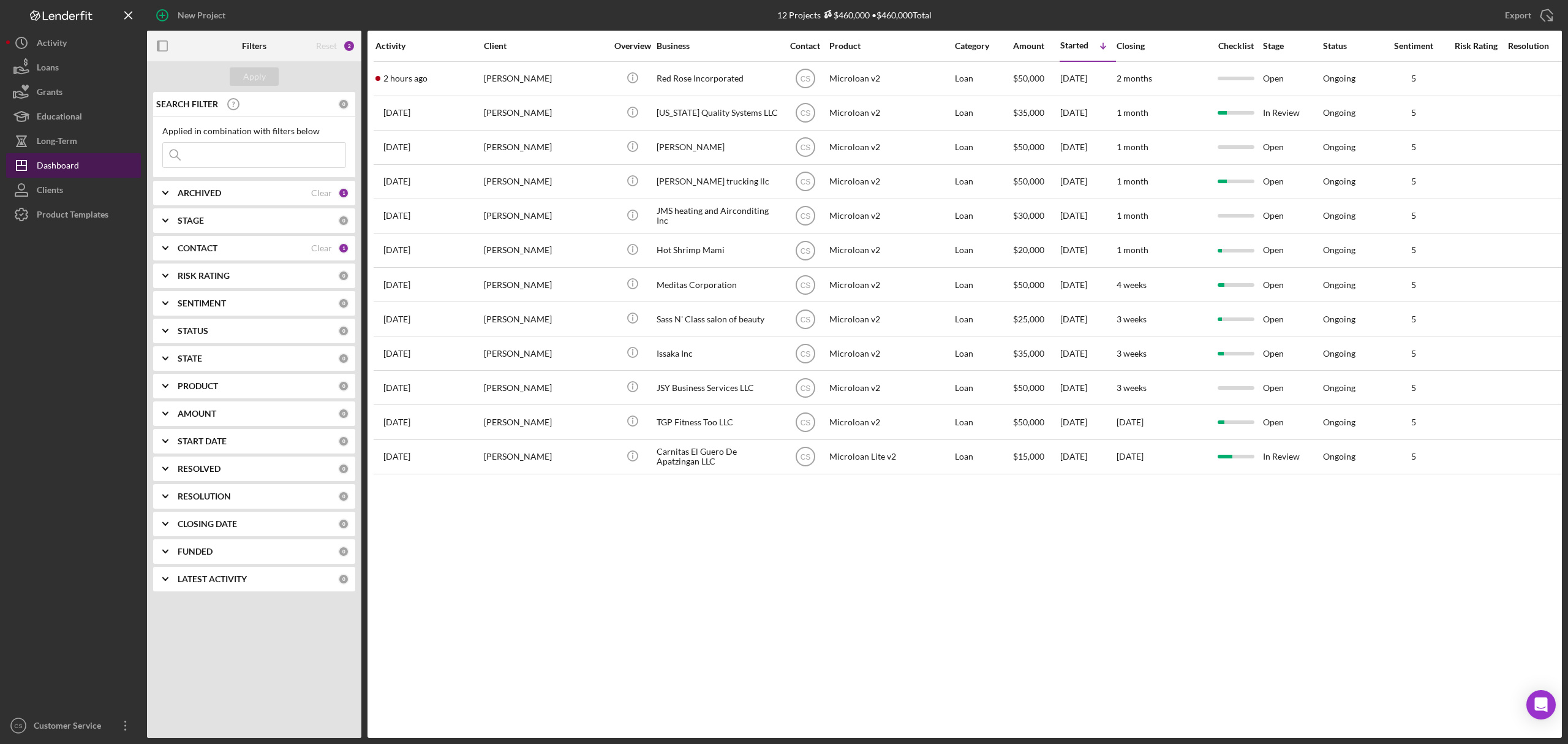
click at [73, 168] on div "Dashboard" at bounding box center [58, 167] width 42 height 27
click at [417, 577] on div "Activity Client Overview Business Contact Product Category Amount Started Icon/…" at bounding box center [964, 385] width 1195 height 708
click at [61, 349] on div at bounding box center [73, 470] width 135 height 487
click at [780, 632] on div "Activity Client Overview Business Contact Product Category Amount Started Icon/…" at bounding box center [964, 385] width 1195 height 708
click at [540, 621] on div "Activity Client Overview Business Contact Product Category Amount Started Icon/…" at bounding box center [964, 385] width 1195 height 708
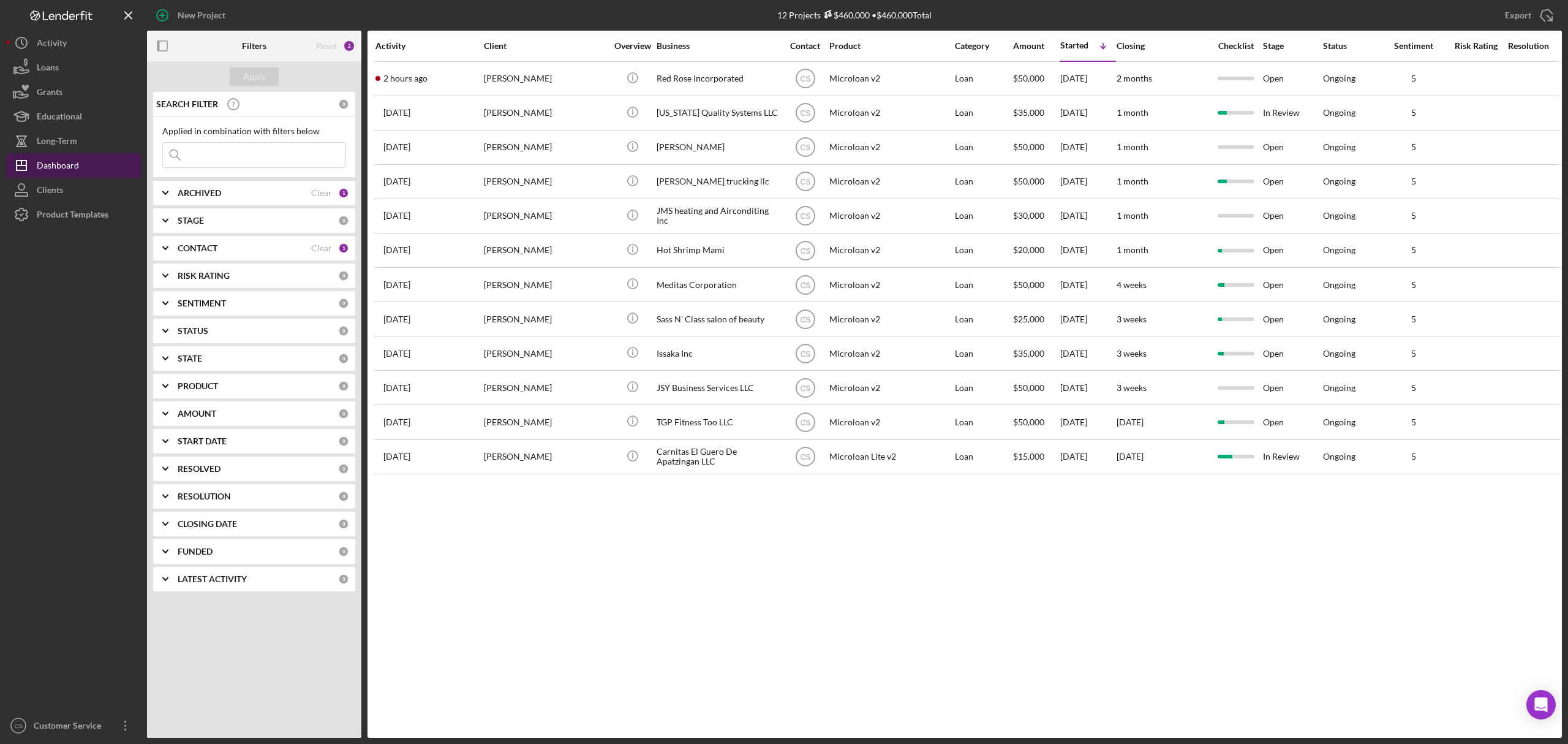
click at [75, 153] on div "Dashboard" at bounding box center [58, 167] width 42 height 27
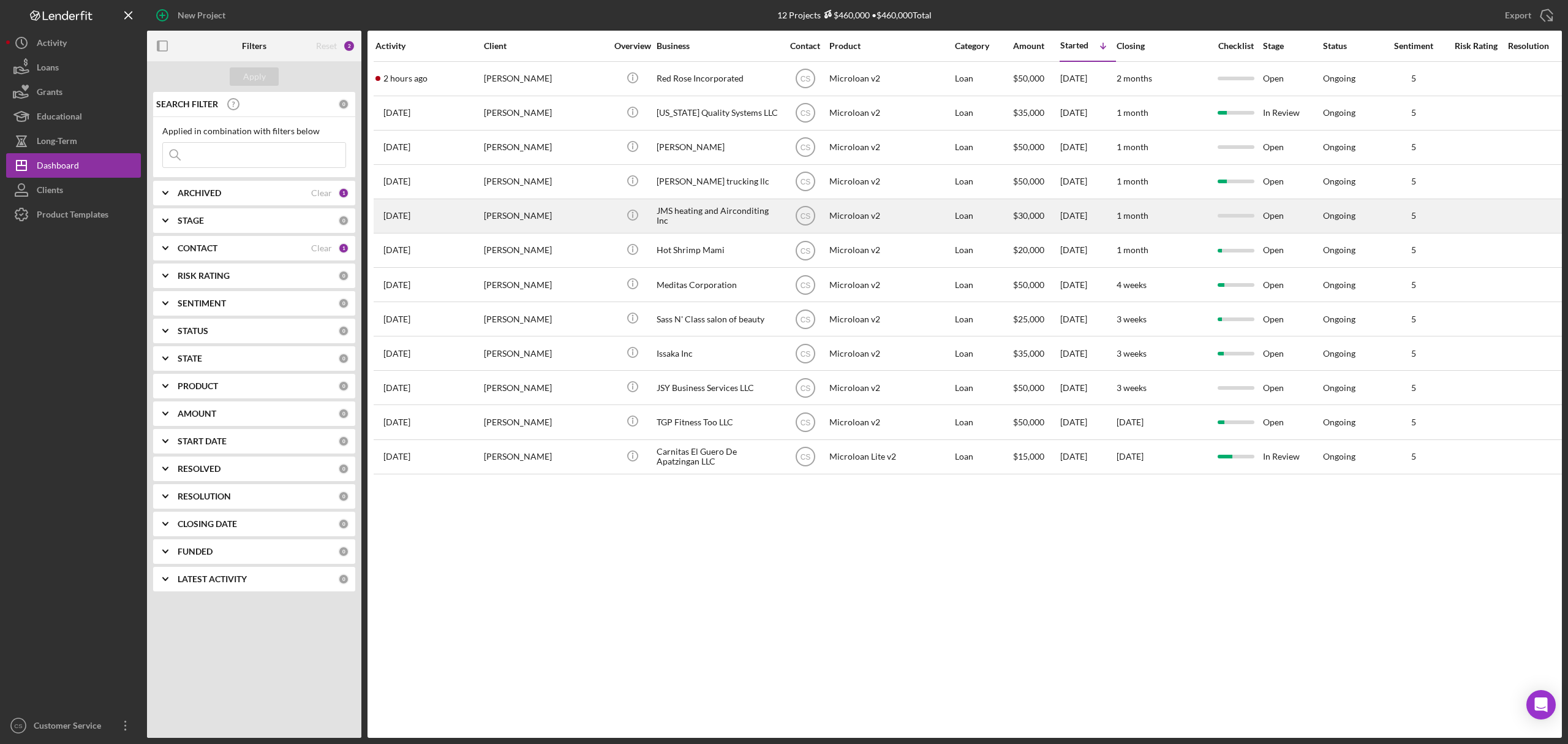
click at [648, 213] on div "Icon/Info" at bounding box center [632, 215] width 46 height 32
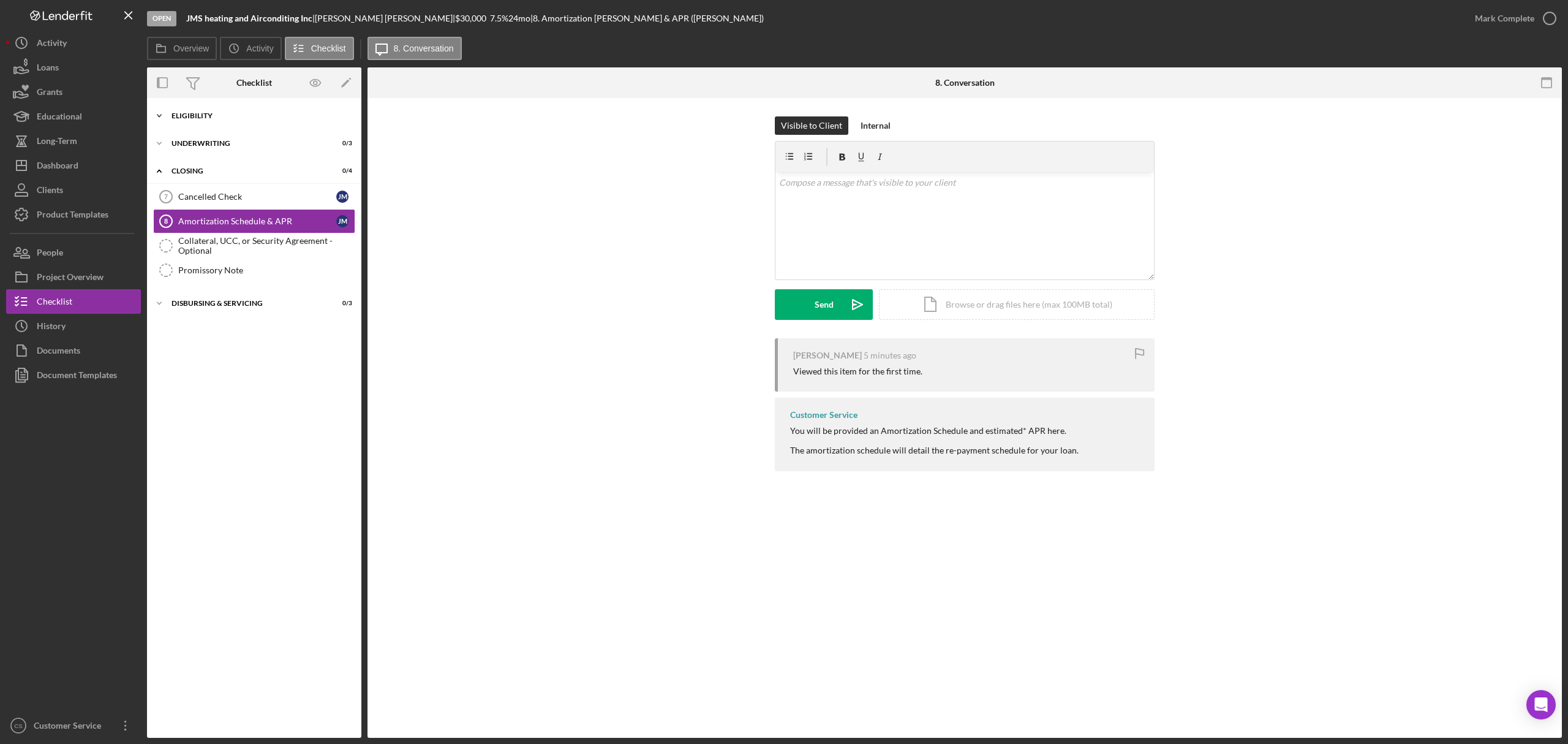
click at [258, 107] on div "Icon/Expander Eligibility 0 / 6" at bounding box center [254, 116] width 215 height 25
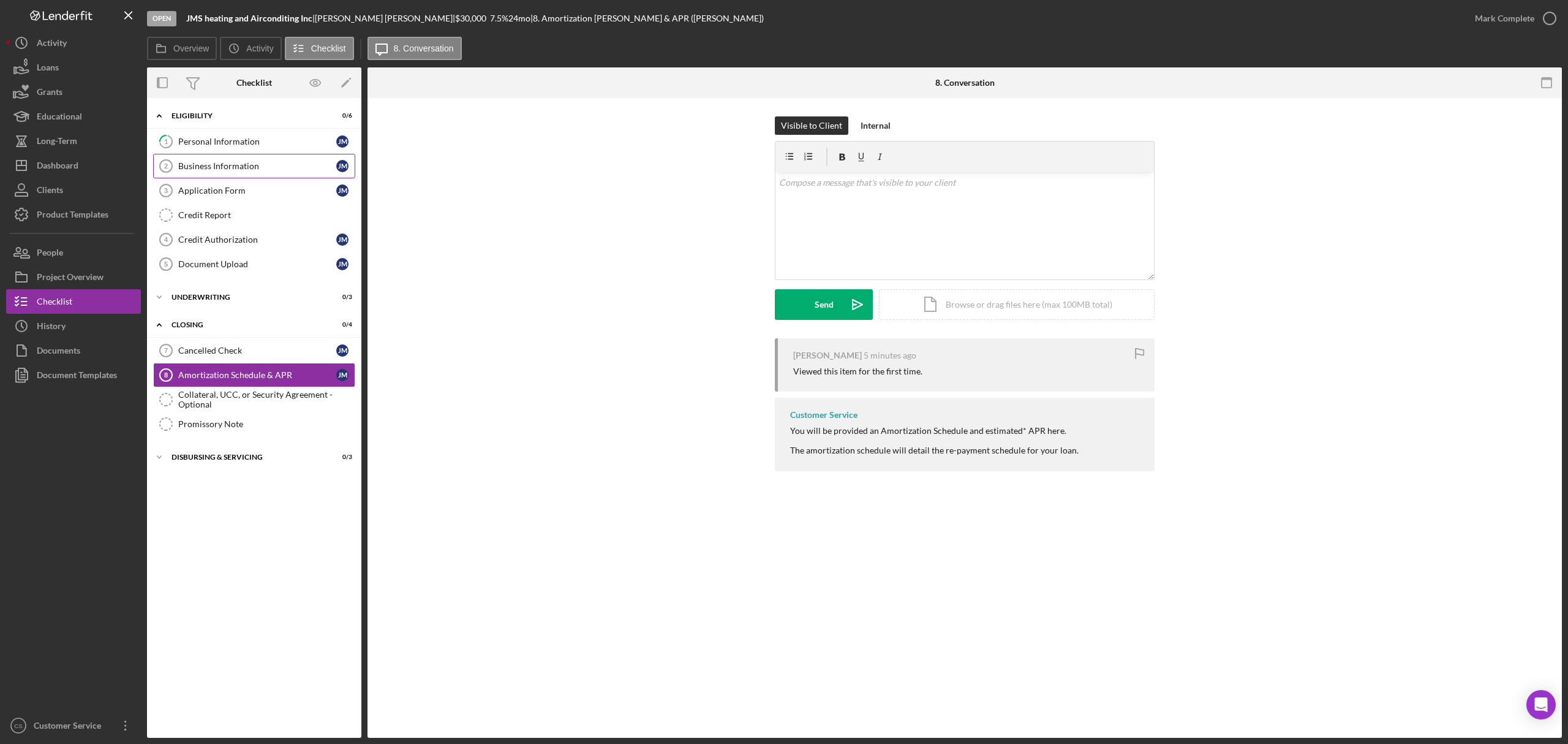
click at [199, 162] on div "Business Information" at bounding box center [257, 166] width 158 height 10
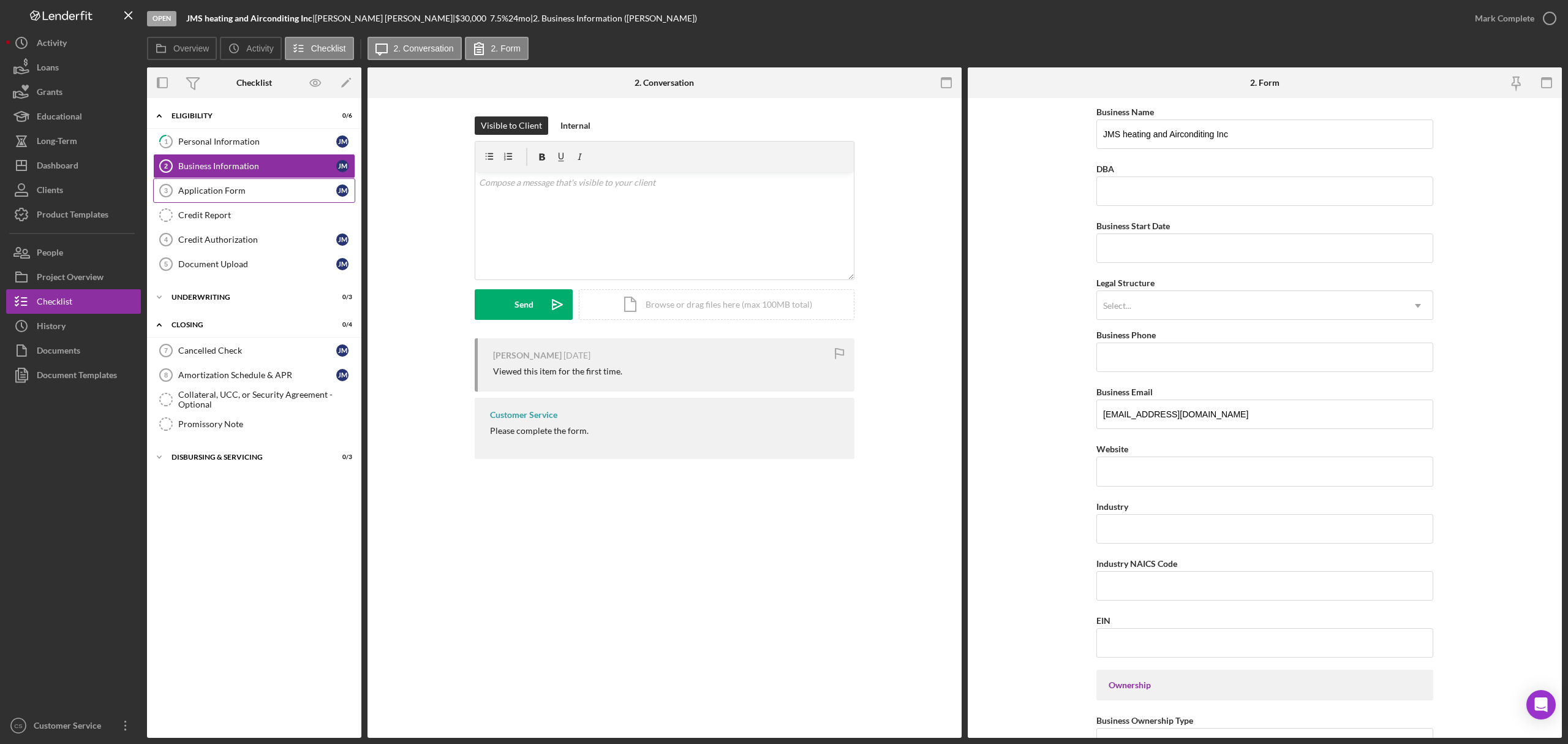
click at [202, 202] on link "Application Form 3 Application Form [PERSON_NAME]" at bounding box center [254, 191] width 202 height 25
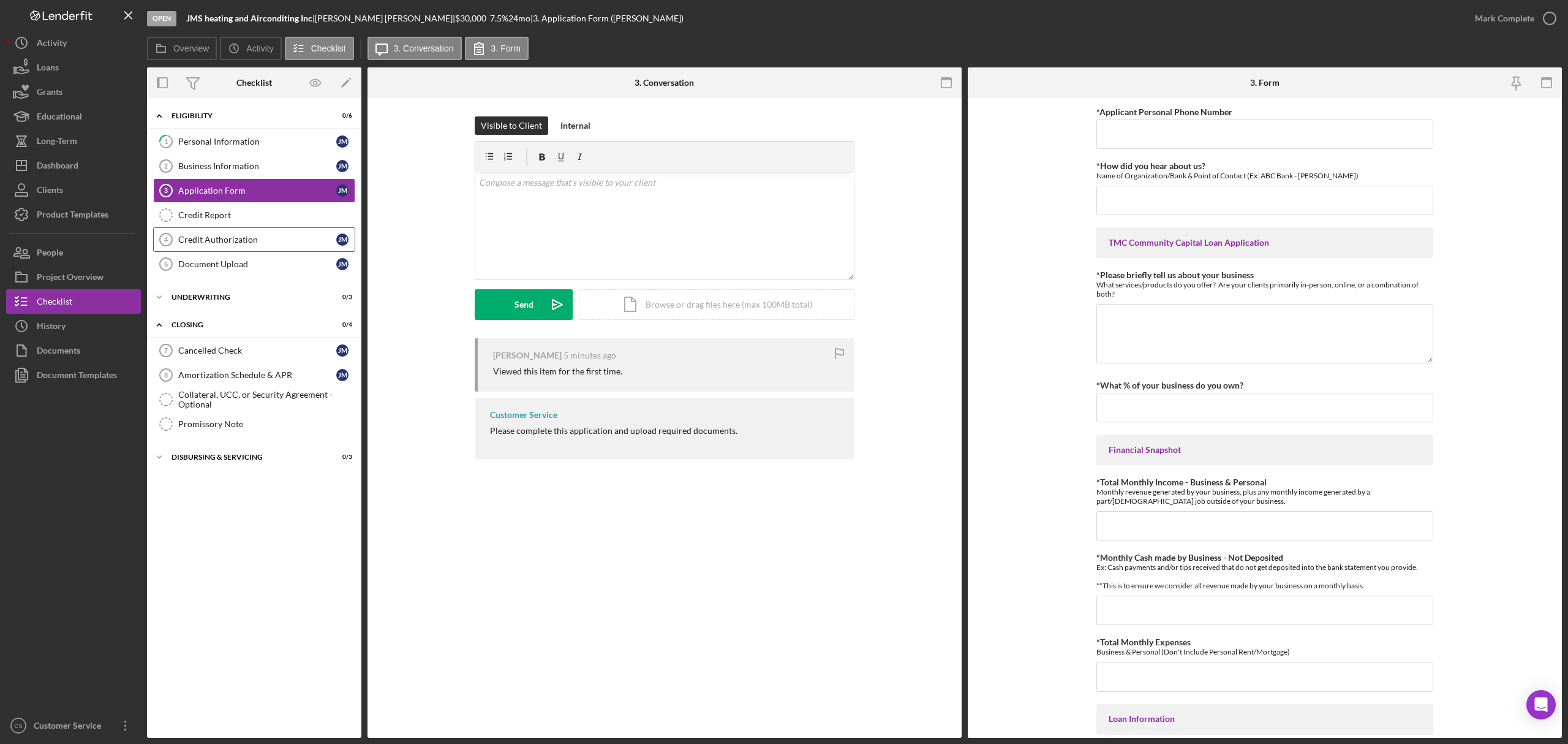
click at [201, 244] on div "Credit Authorization" at bounding box center [257, 239] width 158 height 10
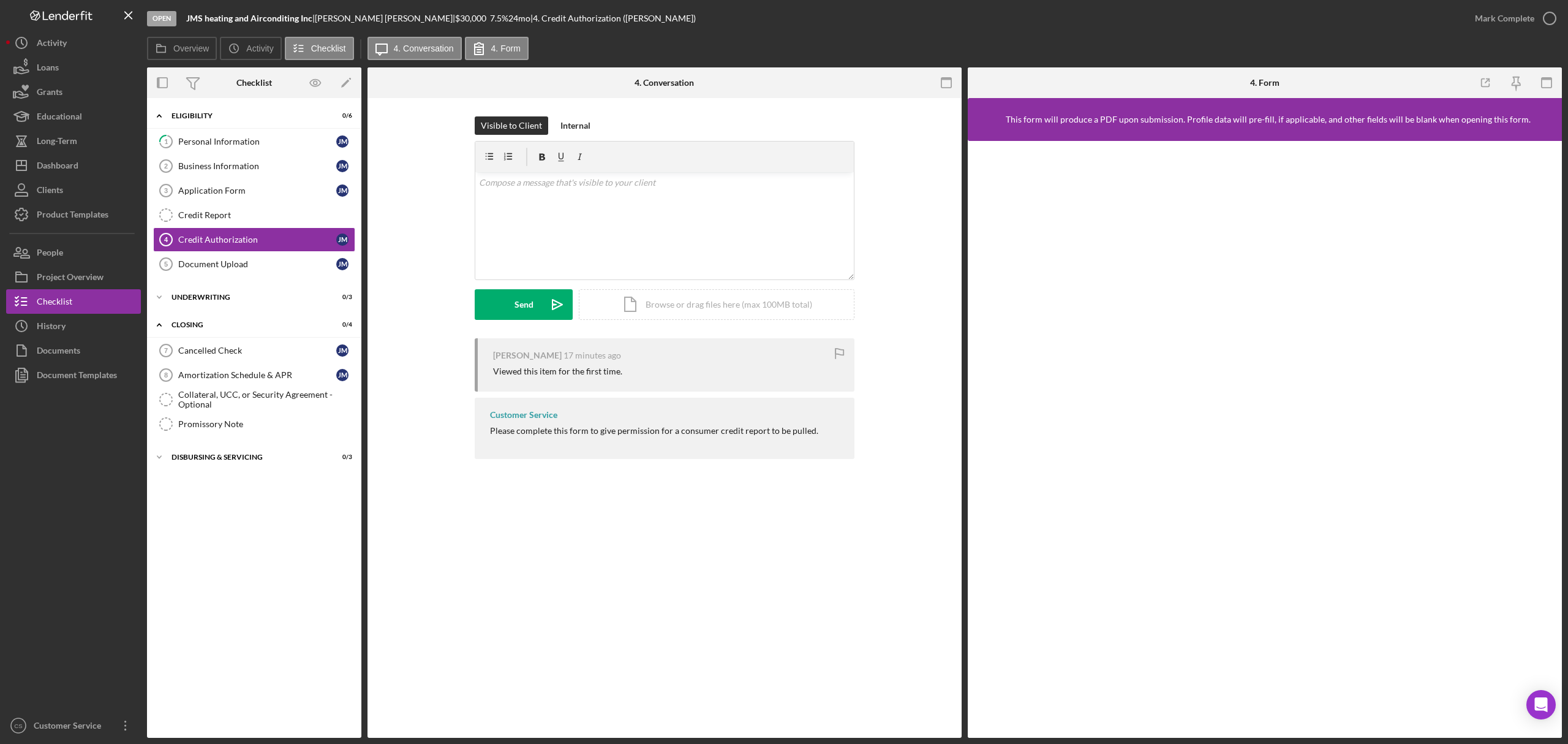
click at [388, 662] on div "Credit Authorization 4 Credit Authorization Visible to Client Internal v Color …" at bounding box center [664, 418] width 594 height 640
